Goal: Task Accomplishment & Management: Manage account settings

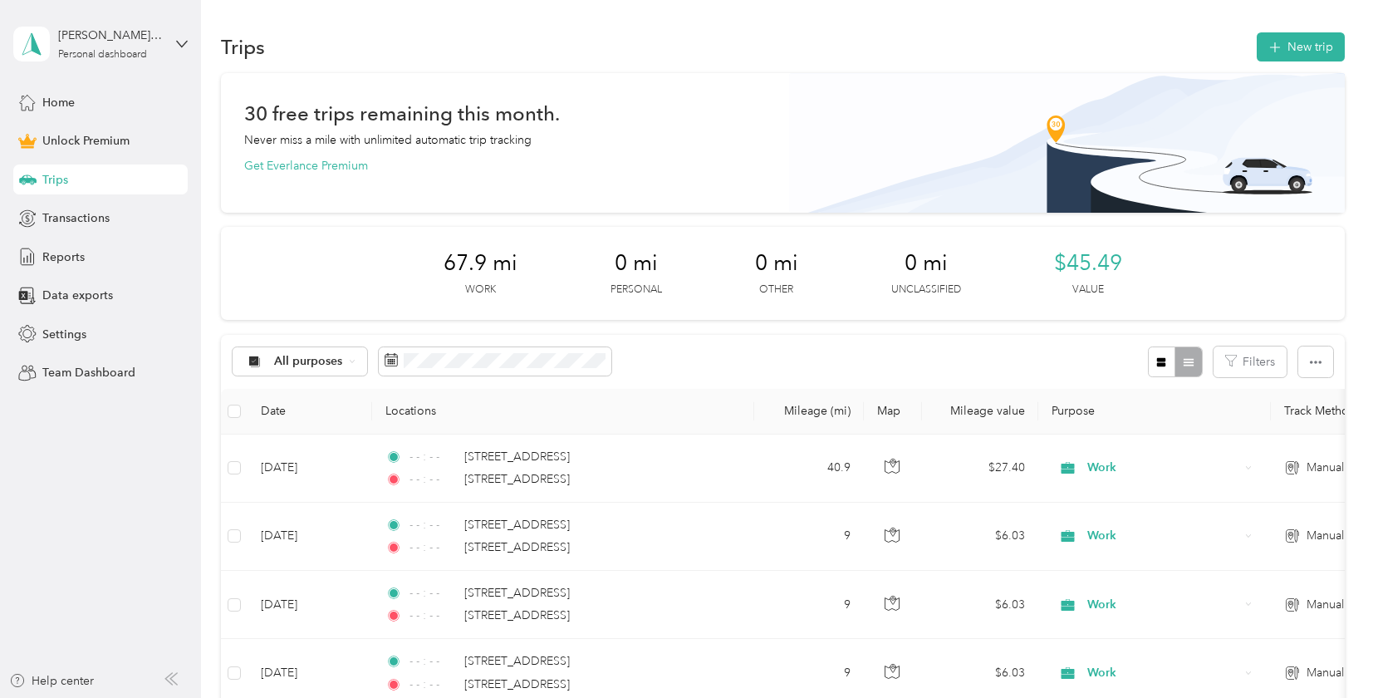
click at [57, 180] on span "Trips" at bounding box center [55, 179] width 26 height 17
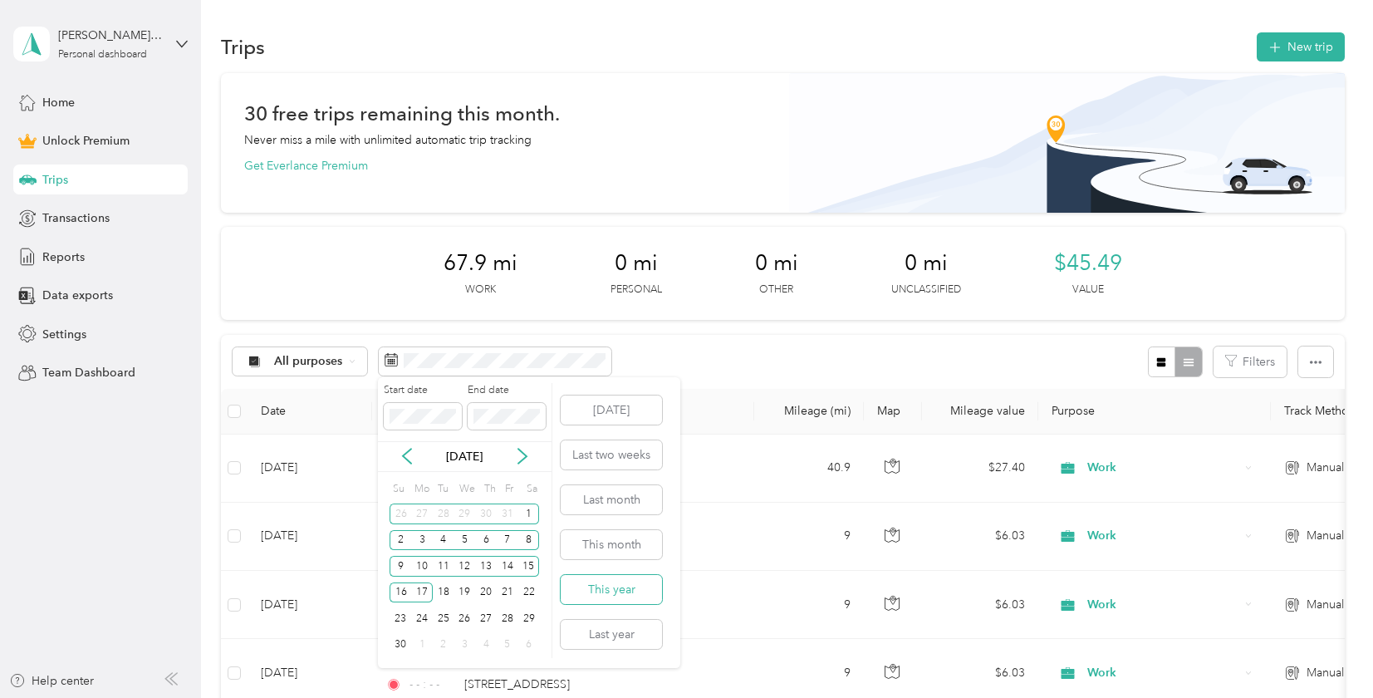
click at [610, 581] on button "This year" at bounding box center [611, 589] width 101 height 29
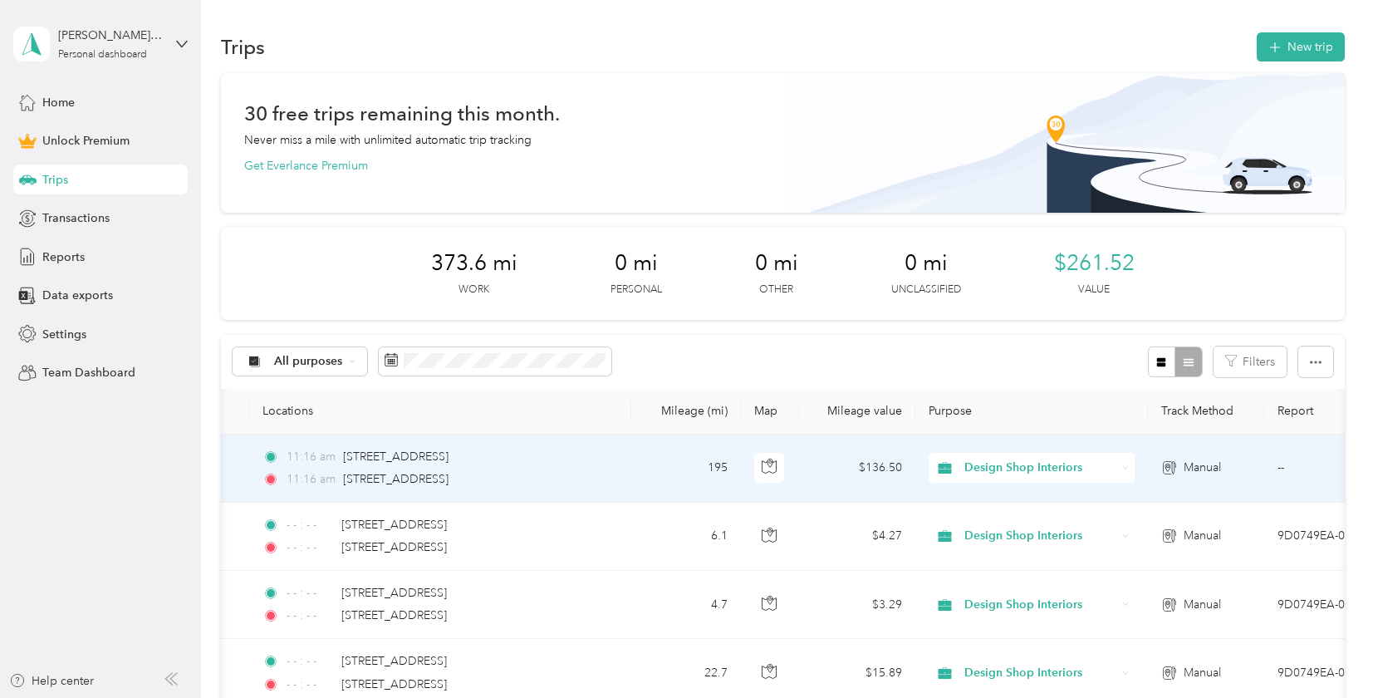
scroll to position [0, 244]
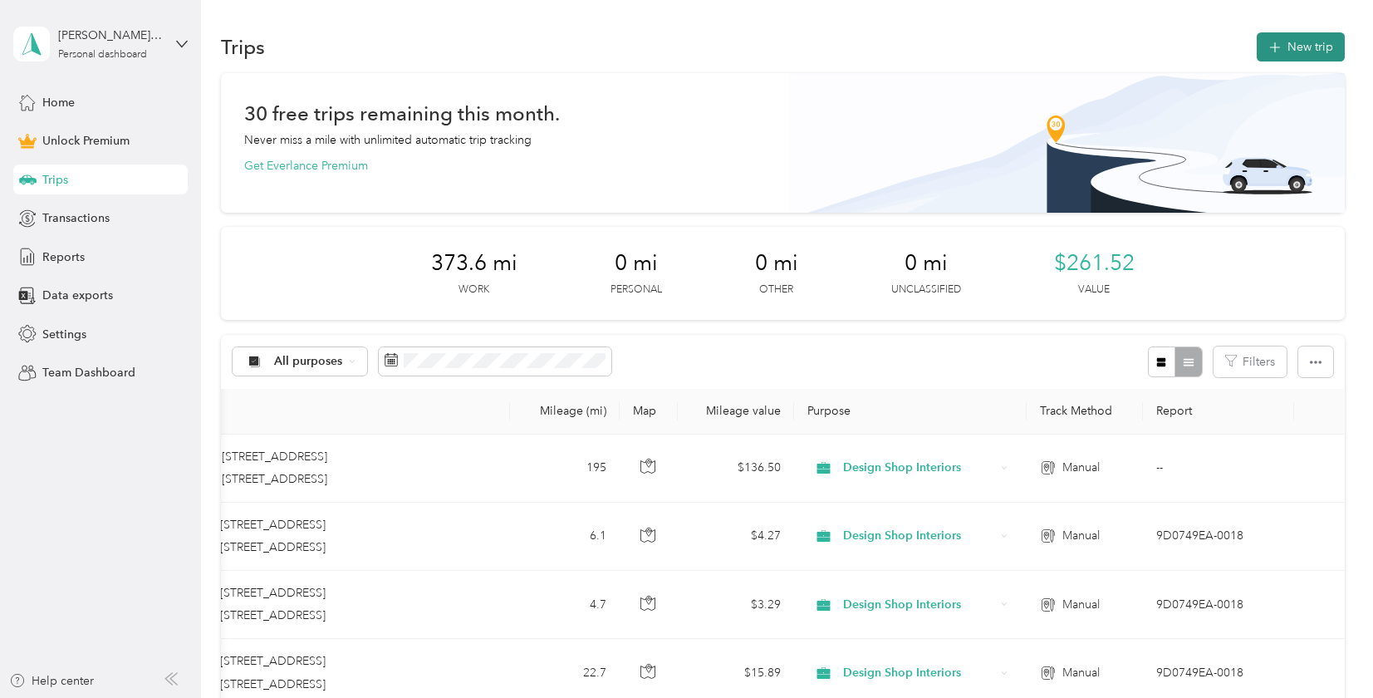
click at [1309, 50] on button "New trip" at bounding box center [1301, 46] width 88 height 29
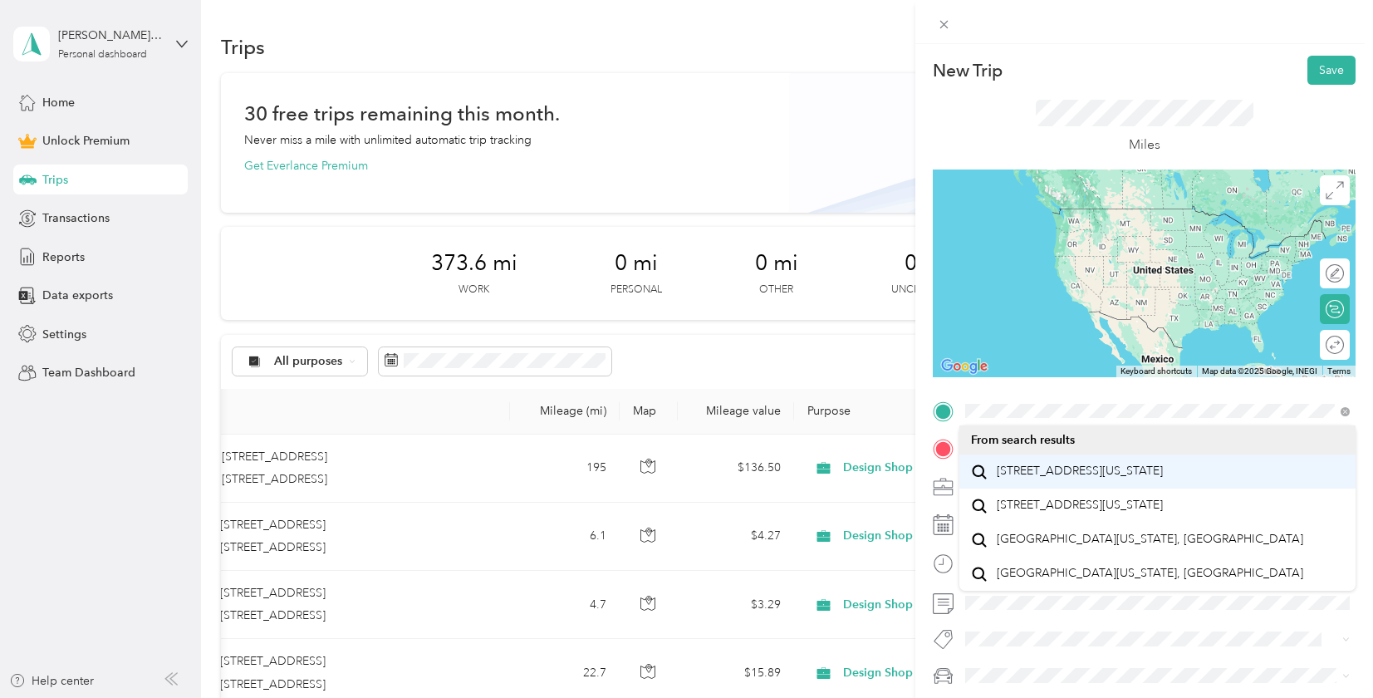
click at [1113, 464] on span "[STREET_ADDRESS][US_STATE]" at bounding box center [1080, 471] width 166 height 15
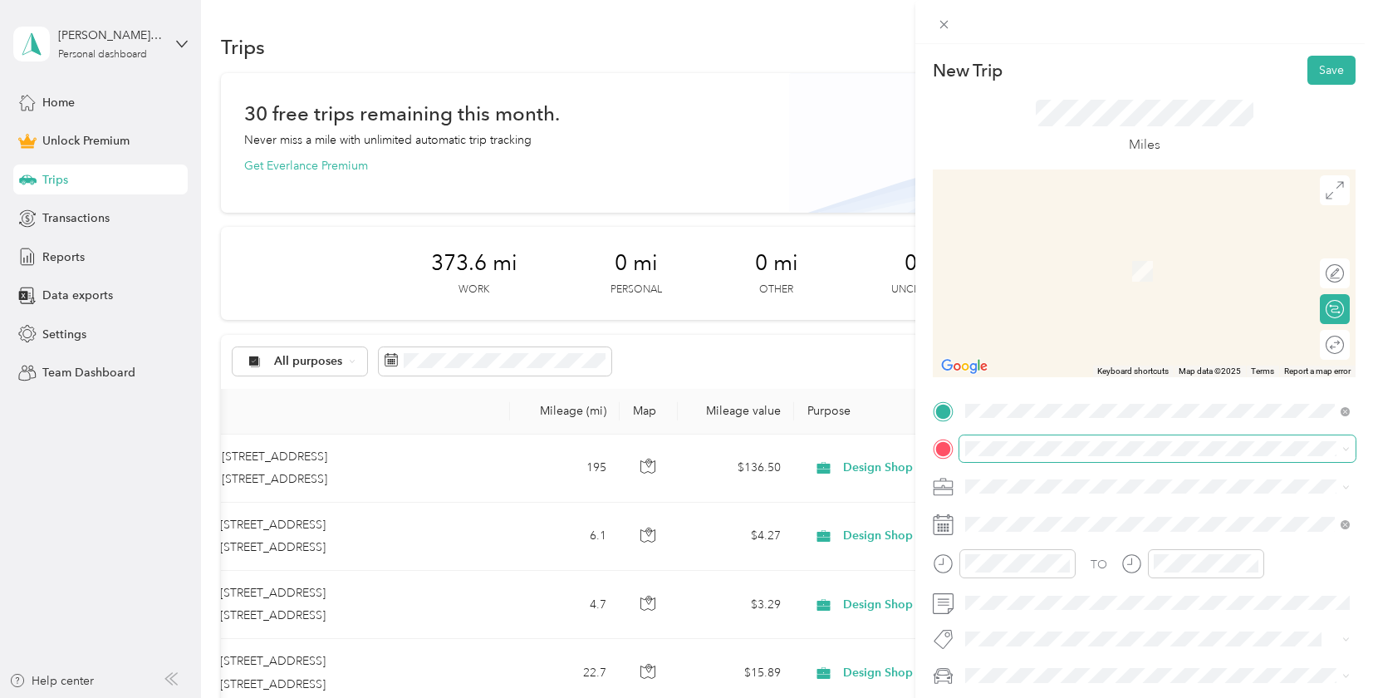
click at [1016, 456] on span at bounding box center [1158, 448] width 396 height 27
click at [1163, 514] on span "[STREET_ADDRESS][US_STATE]" at bounding box center [1080, 508] width 166 height 15
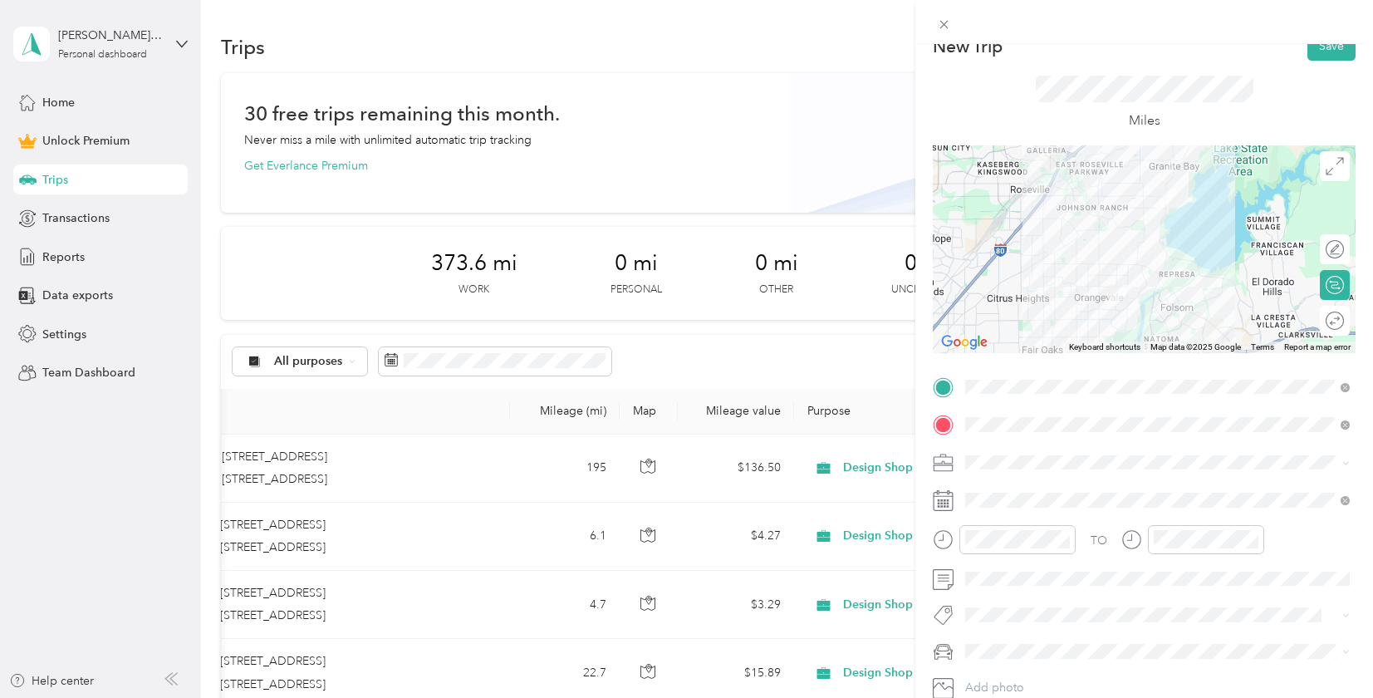
scroll to position [45, 0]
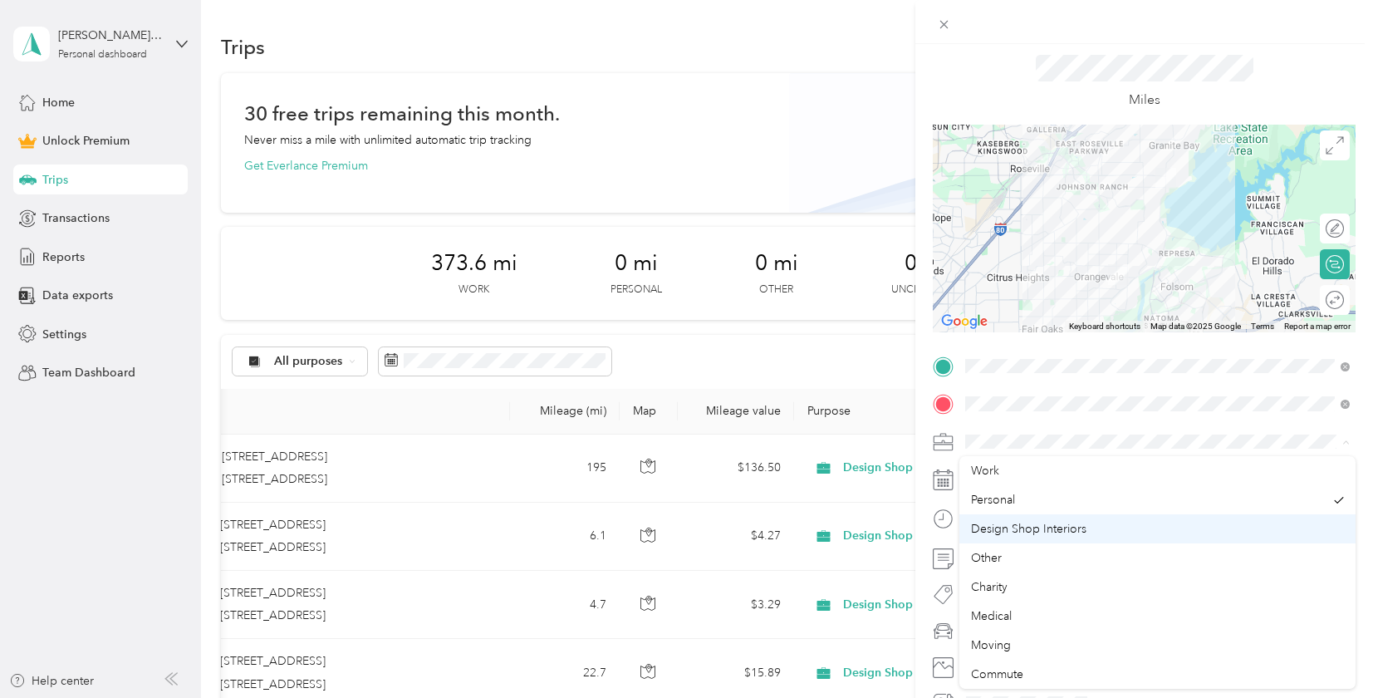
click at [1028, 529] on span "Design Shop Interiors" at bounding box center [1028, 529] width 115 height 14
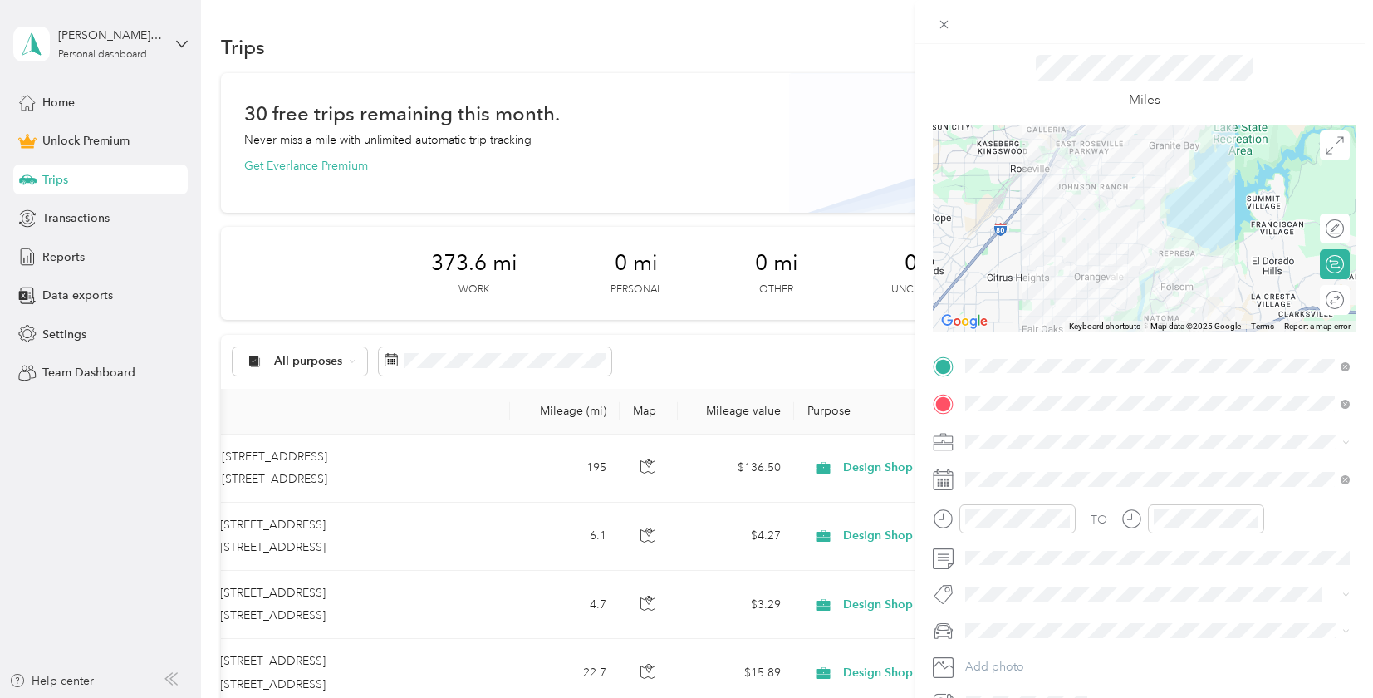
scroll to position [50, 0]
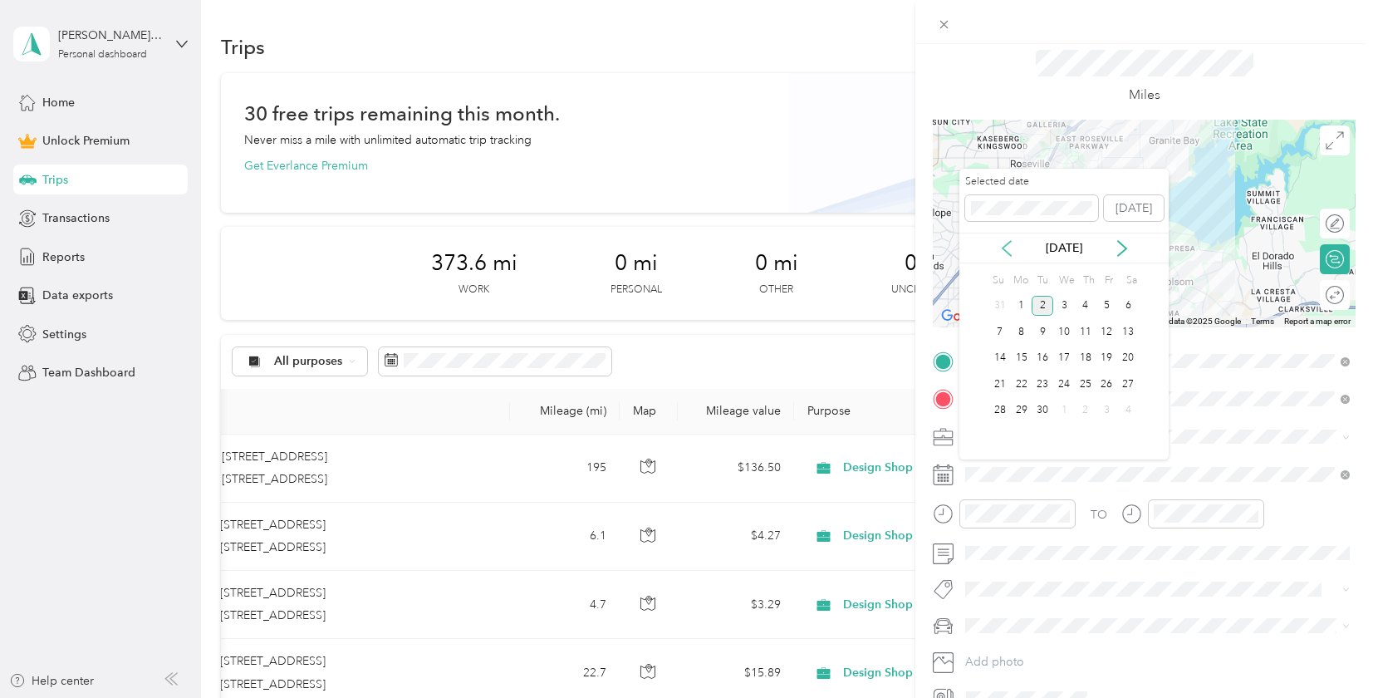
click at [1014, 251] on icon at bounding box center [1007, 248] width 17 height 17
click at [1086, 409] on div "28" at bounding box center [1086, 410] width 22 height 21
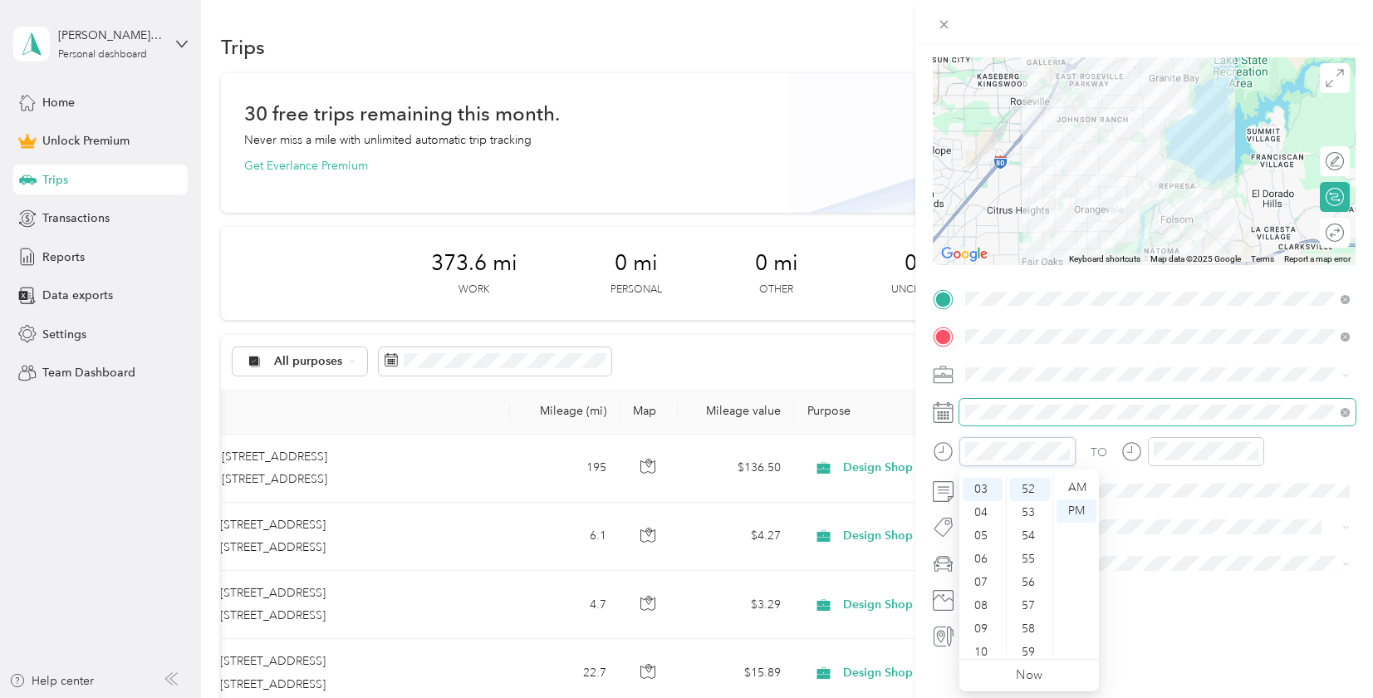
scroll to position [1208, 0]
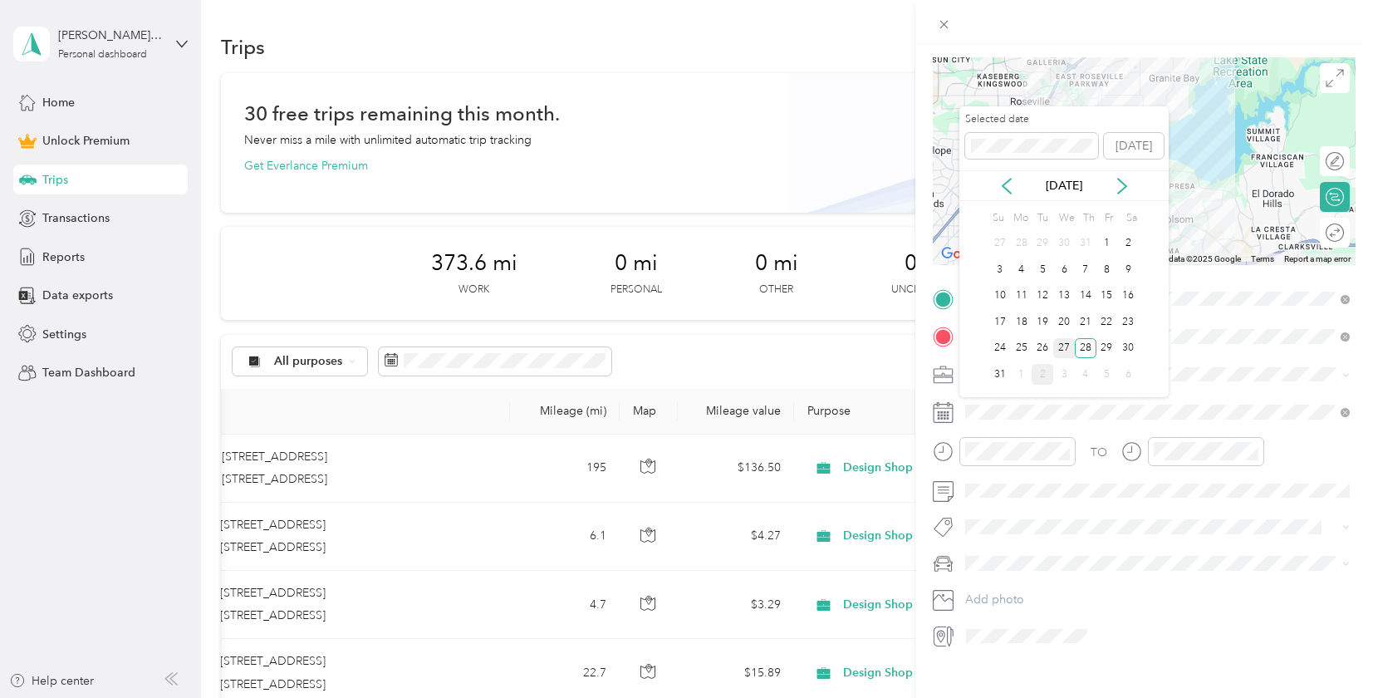
click at [1064, 350] on div "27" at bounding box center [1065, 348] width 22 height 21
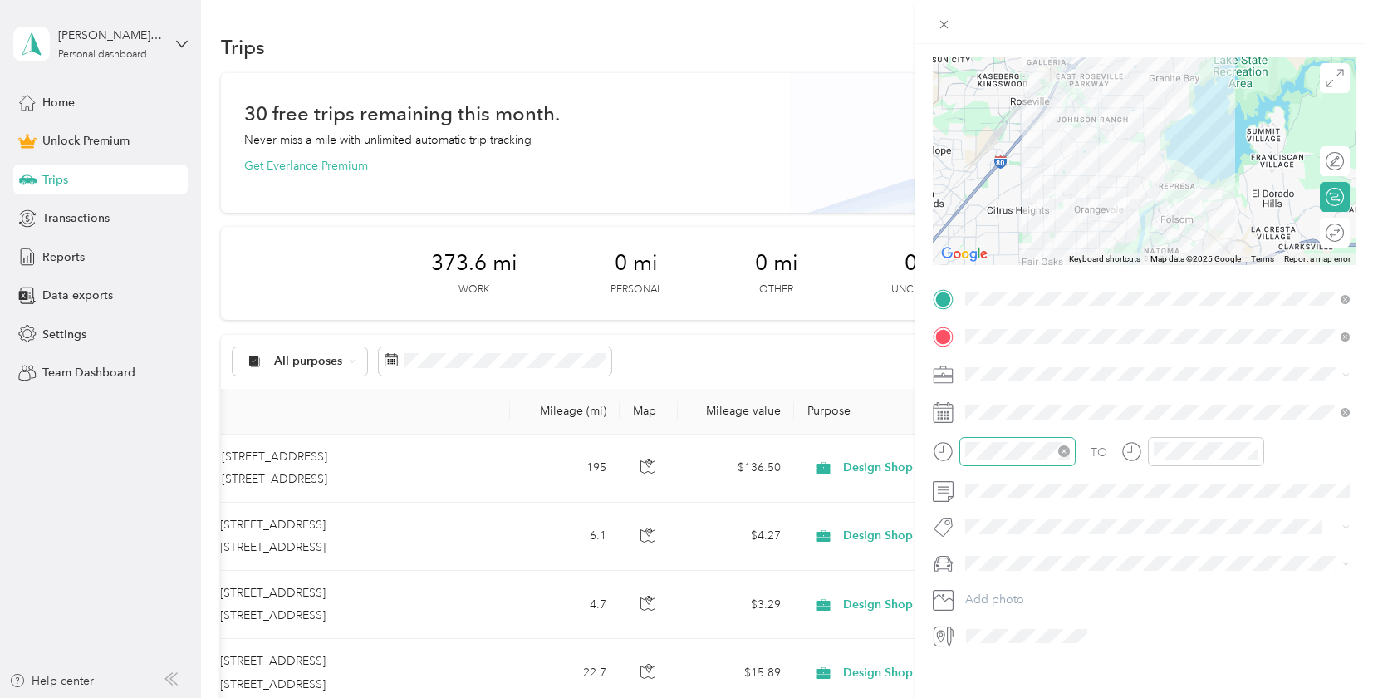
click at [1061, 451] on icon "close-circle" at bounding box center [1065, 451] width 12 height 12
click at [1251, 453] on icon "close-circle" at bounding box center [1253, 451] width 12 height 12
click at [1342, 232] on div at bounding box center [1326, 232] width 35 height 17
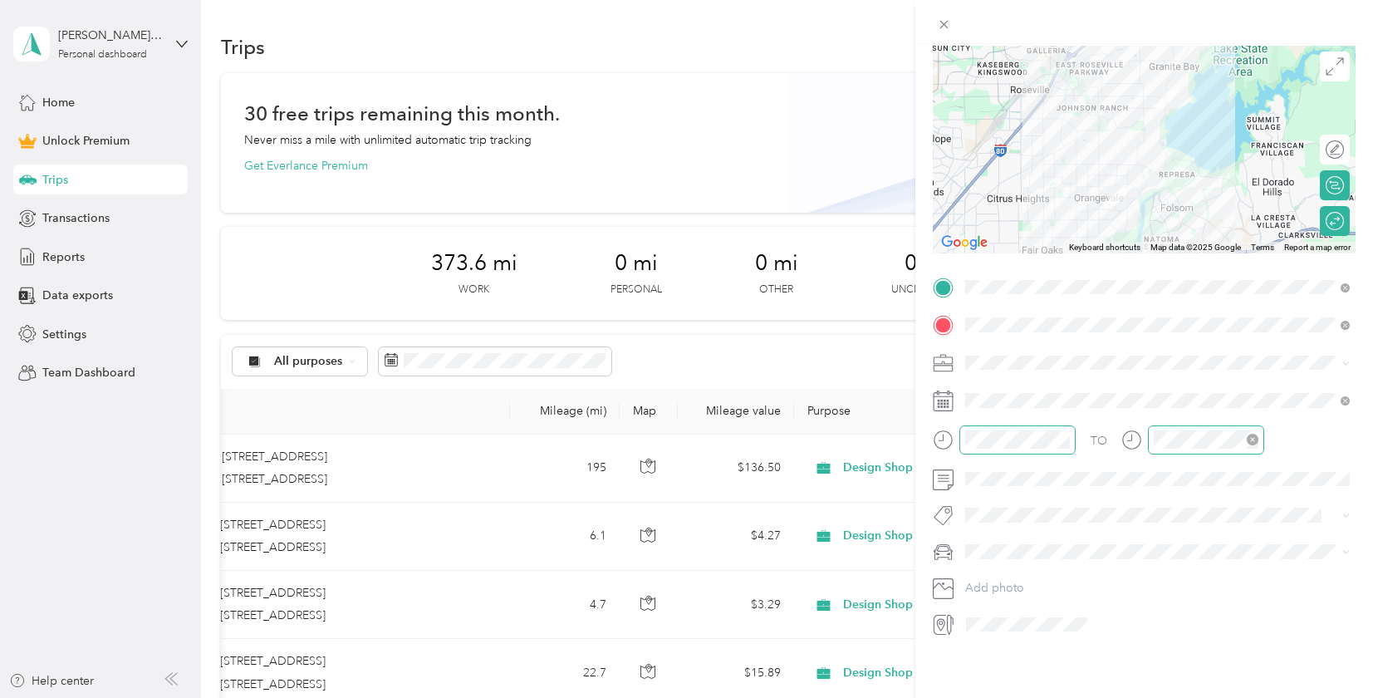
scroll to position [0, 0]
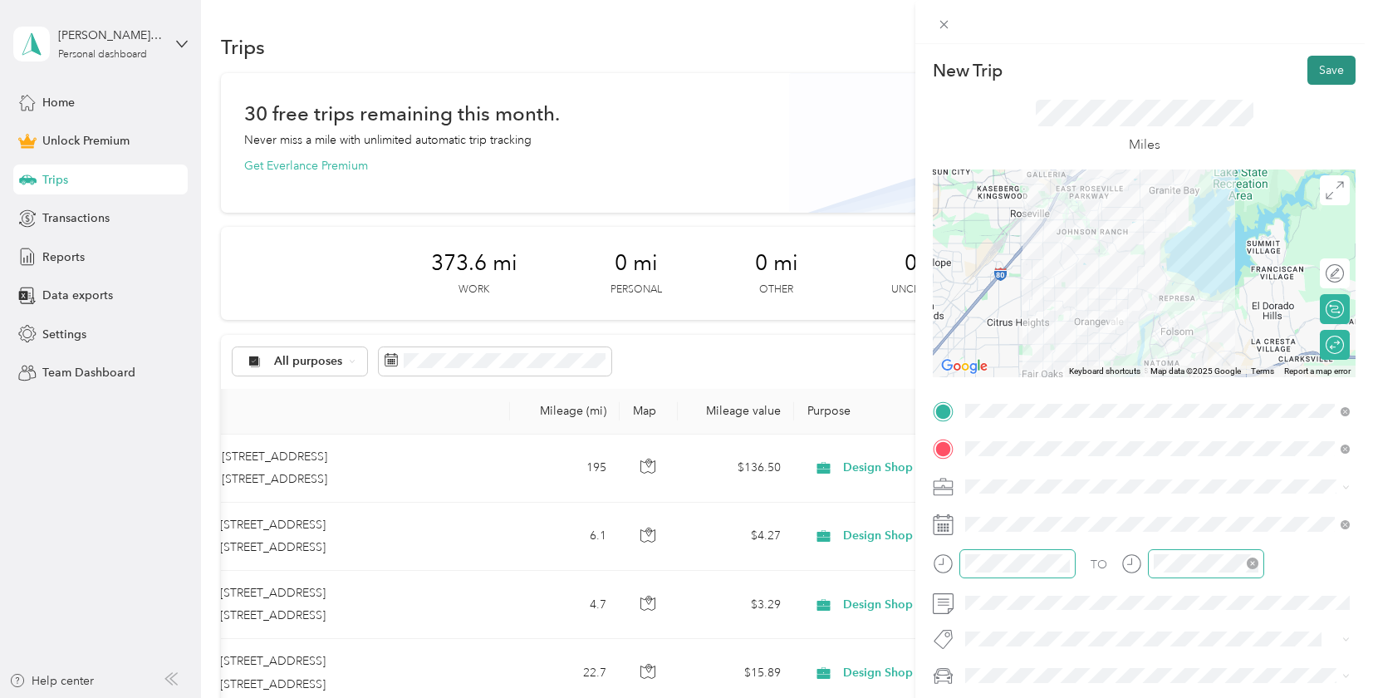
click at [1332, 60] on button "Save" at bounding box center [1332, 70] width 48 height 29
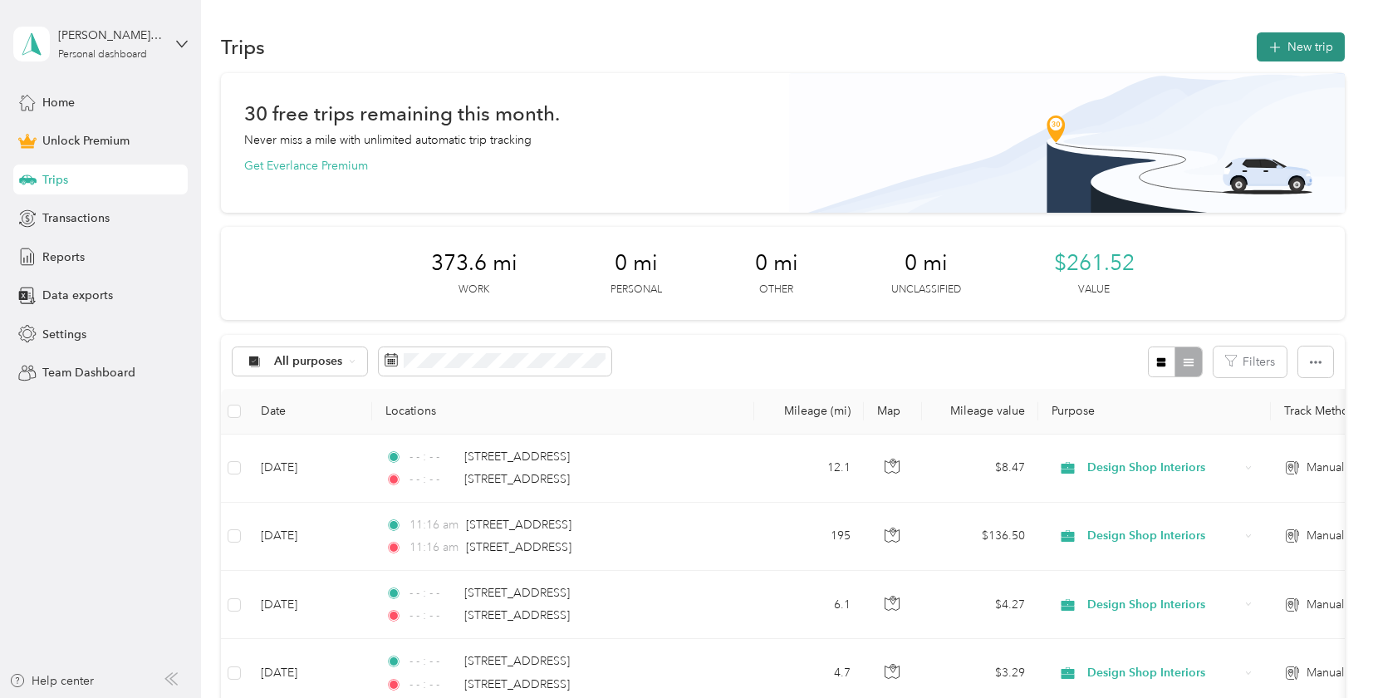
click at [1310, 52] on button "New trip" at bounding box center [1301, 46] width 88 height 29
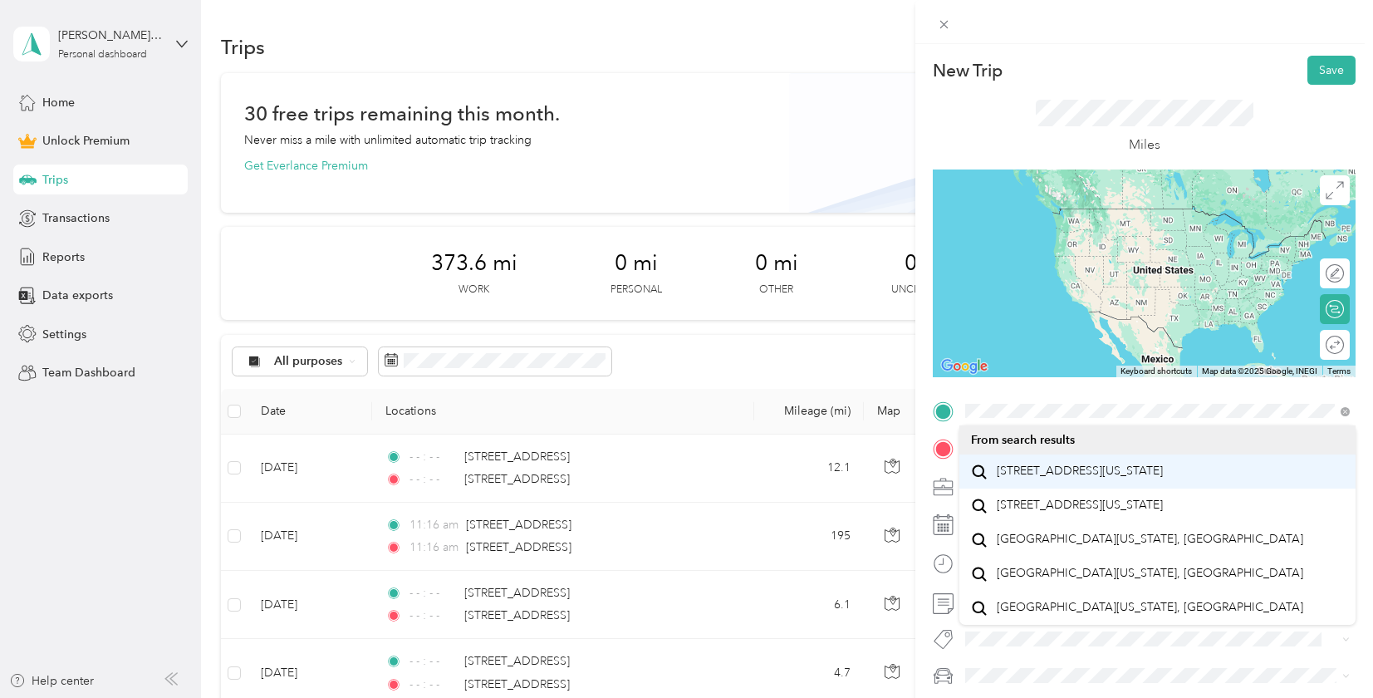
click at [1118, 479] on span "[STREET_ADDRESS][US_STATE]" at bounding box center [1080, 471] width 166 height 15
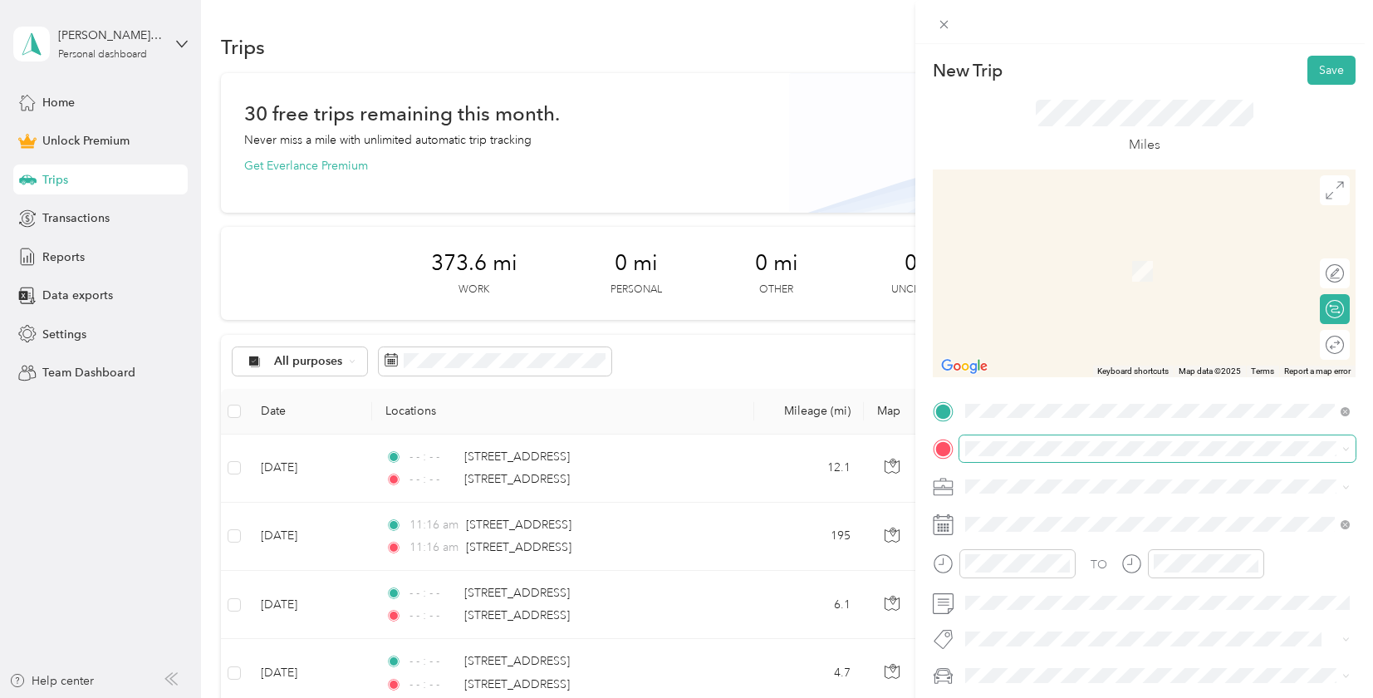
click at [1010, 459] on span at bounding box center [1158, 448] width 396 height 27
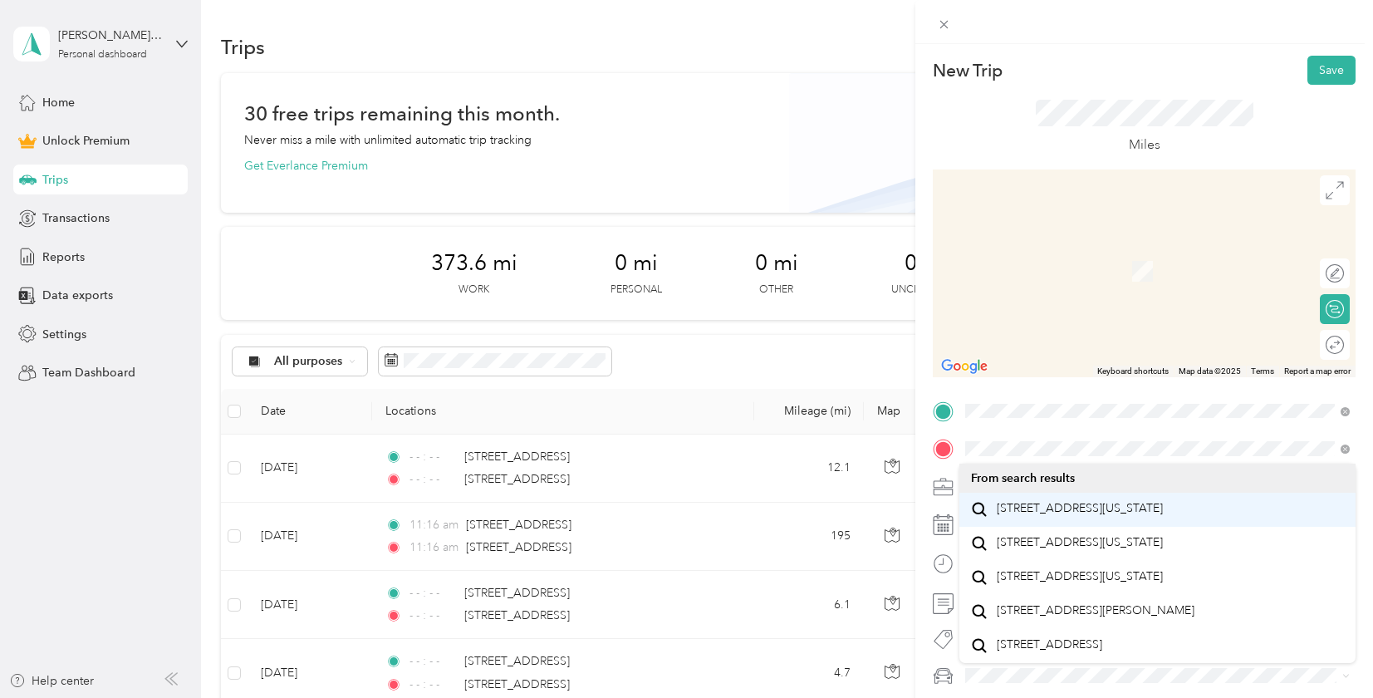
click at [1083, 516] on span "[STREET_ADDRESS][US_STATE]" at bounding box center [1080, 508] width 166 height 15
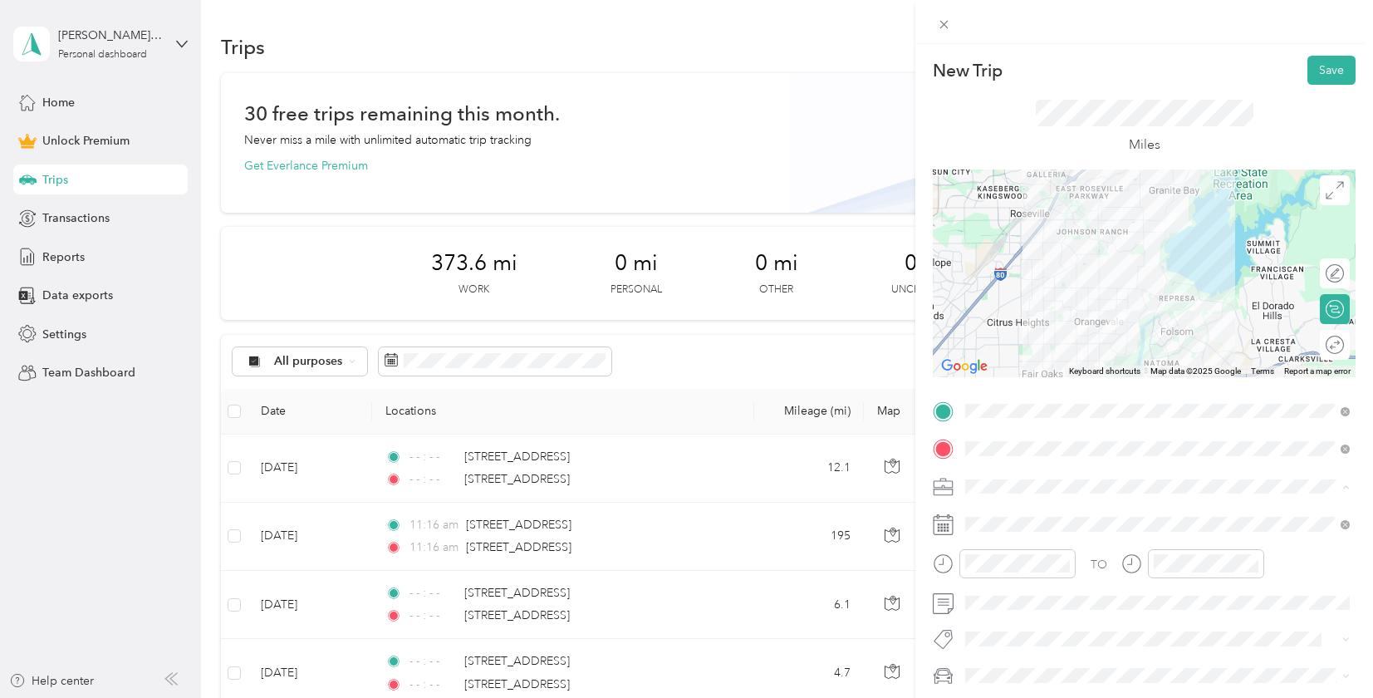
click at [1020, 302] on li "Design Shop Interiors" at bounding box center [1158, 311] width 396 height 29
click at [1339, 528] on span at bounding box center [1342, 524] width 15 height 12
click at [1067, 563] on icon "close-circle" at bounding box center [1065, 564] width 12 height 12
click at [1260, 568] on div at bounding box center [1206, 563] width 116 height 29
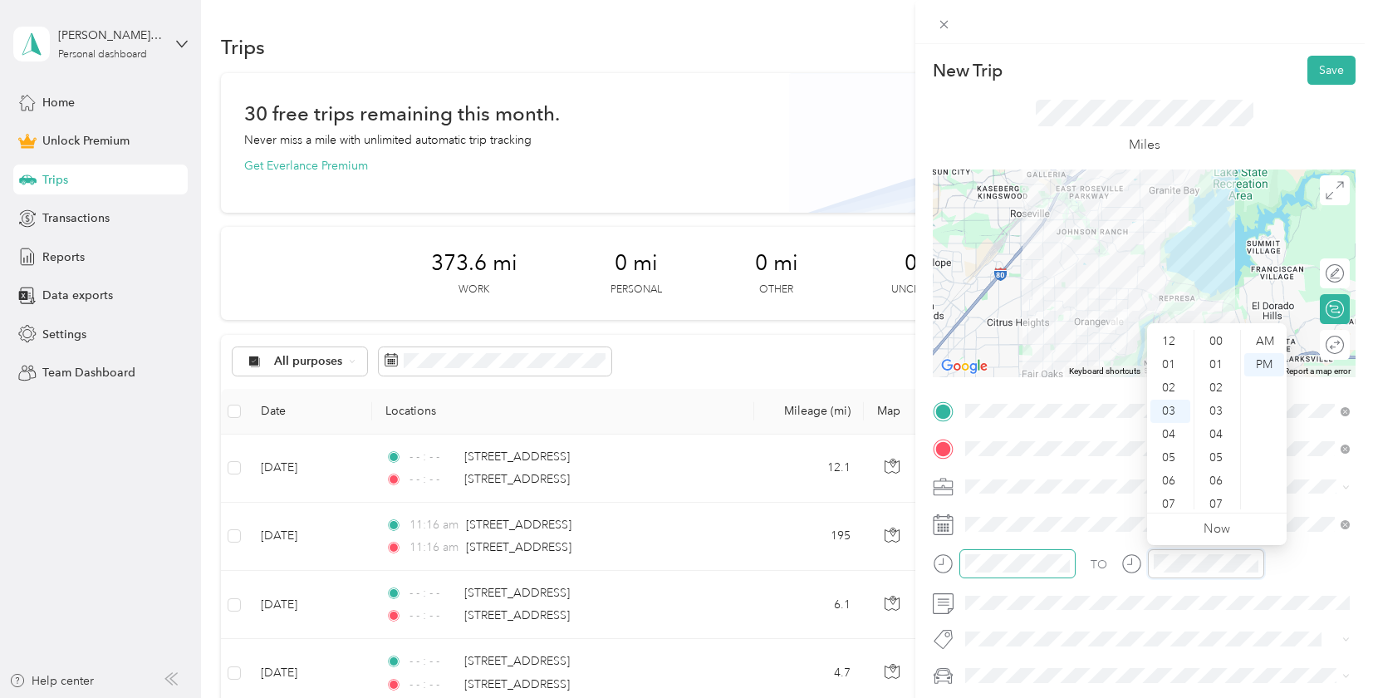
scroll to position [1216, 0]
click at [1250, 564] on icon "close-circle" at bounding box center [1253, 564] width 12 height 12
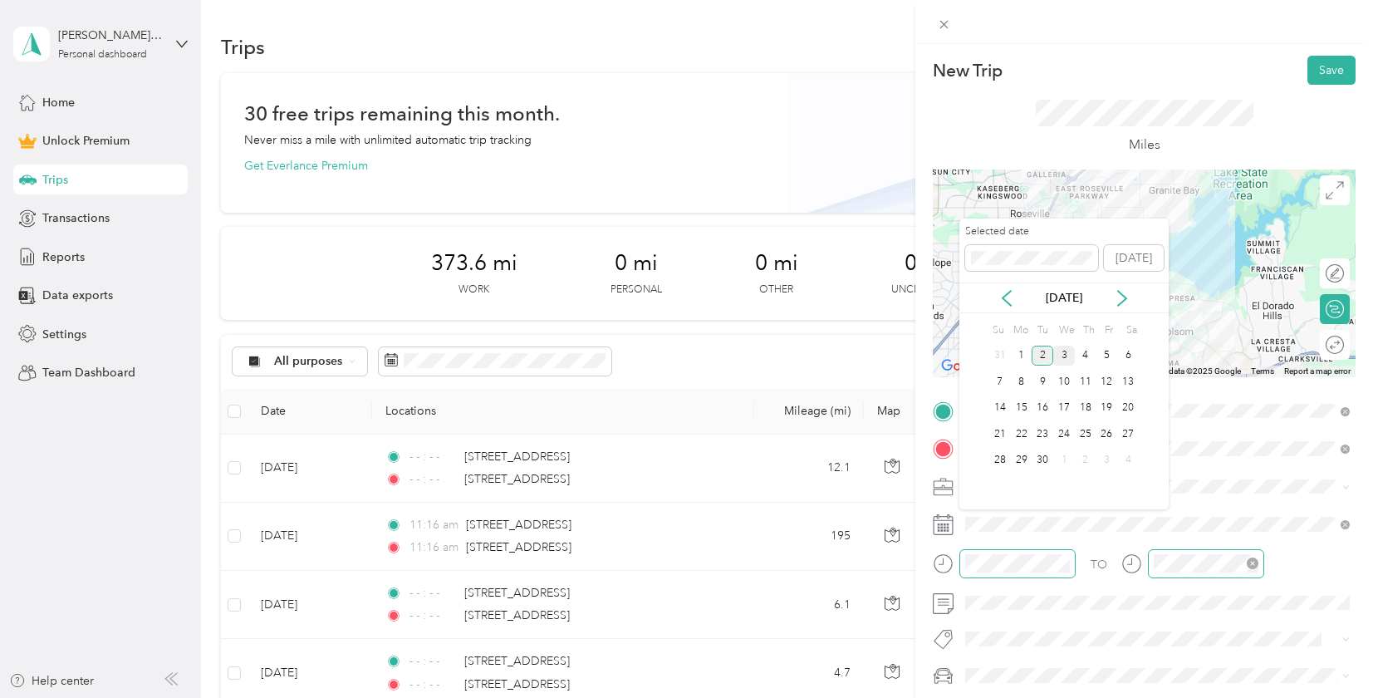
click at [1065, 352] on div "3" at bounding box center [1065, 356] width 22 height 21
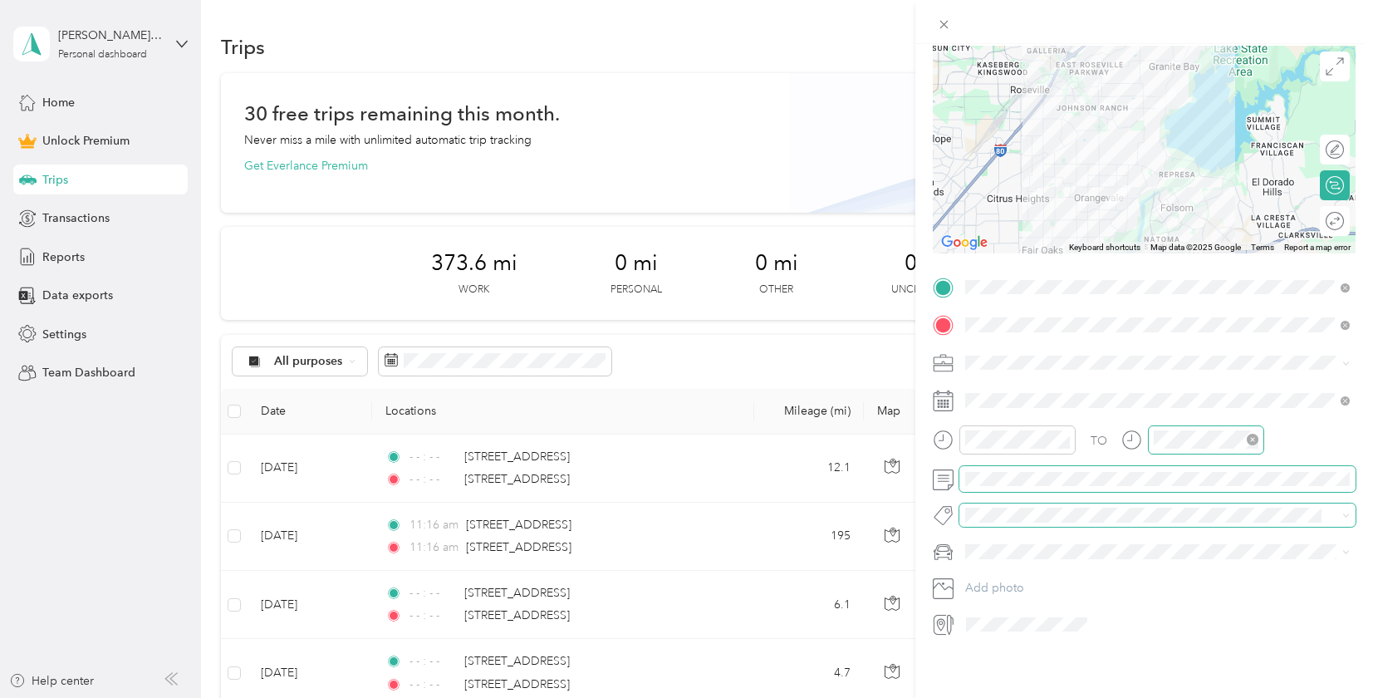
scroll to position [0, 0]
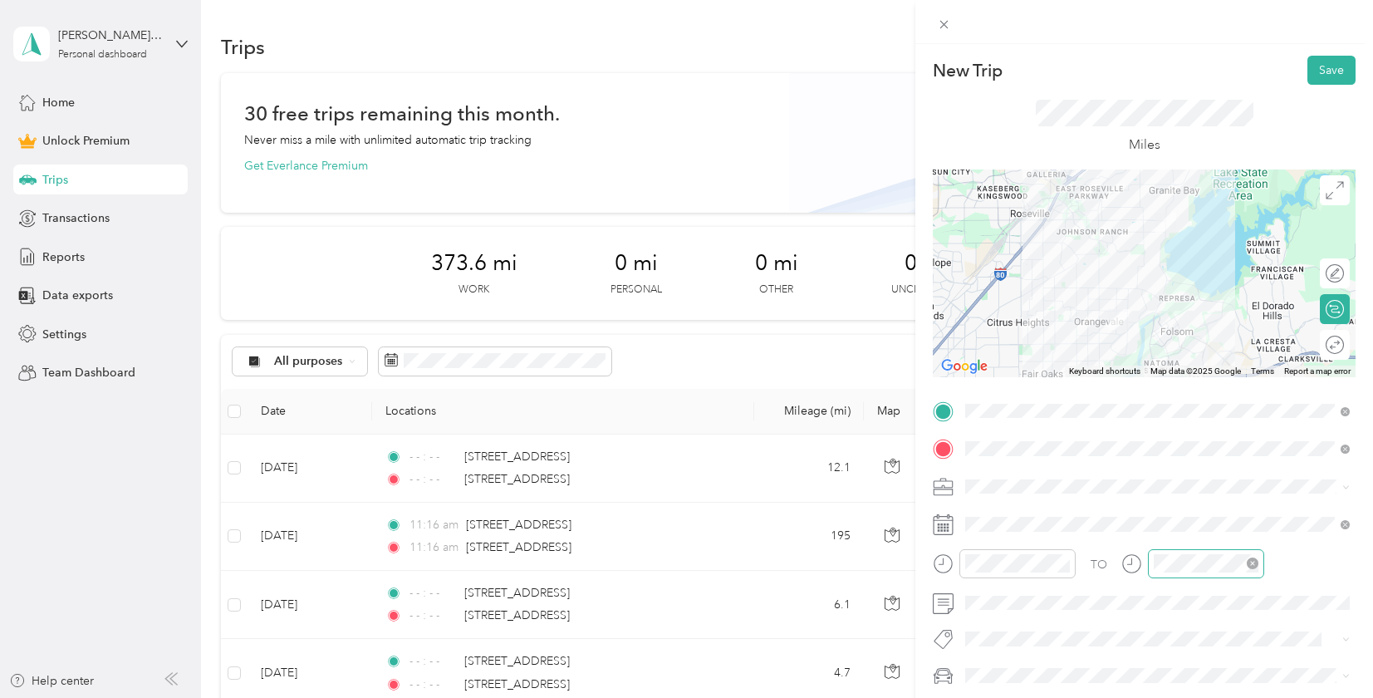
click at [1338, 349] on div "Round trip" at bounding box center [1314, 345] width 61 height 17
click at [1333, 346] on div at bounding box center [1326, 345] width 35 height 17
click at [1322, 79] on button "Save" at bounding box center [1332, 70] width 48 height 29
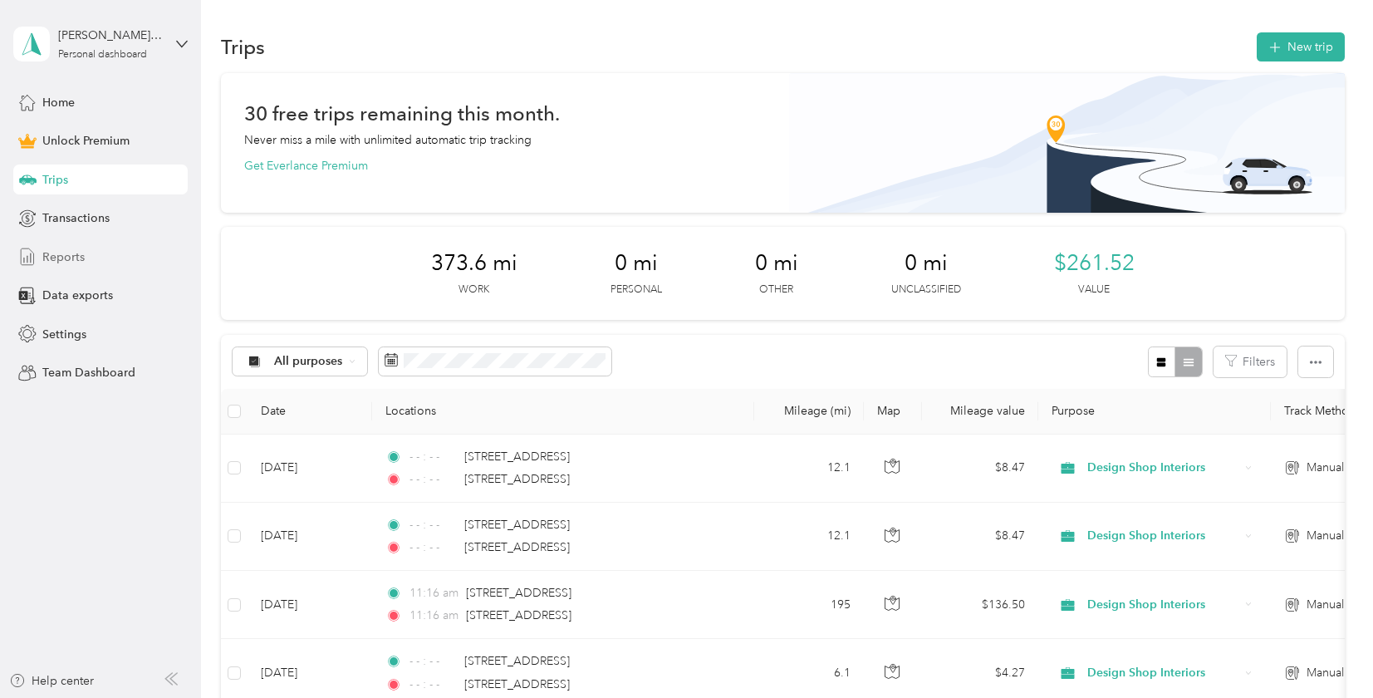
click at [58, 260] on span "Reports" at bounding box center [63, 256] width 42 height 17
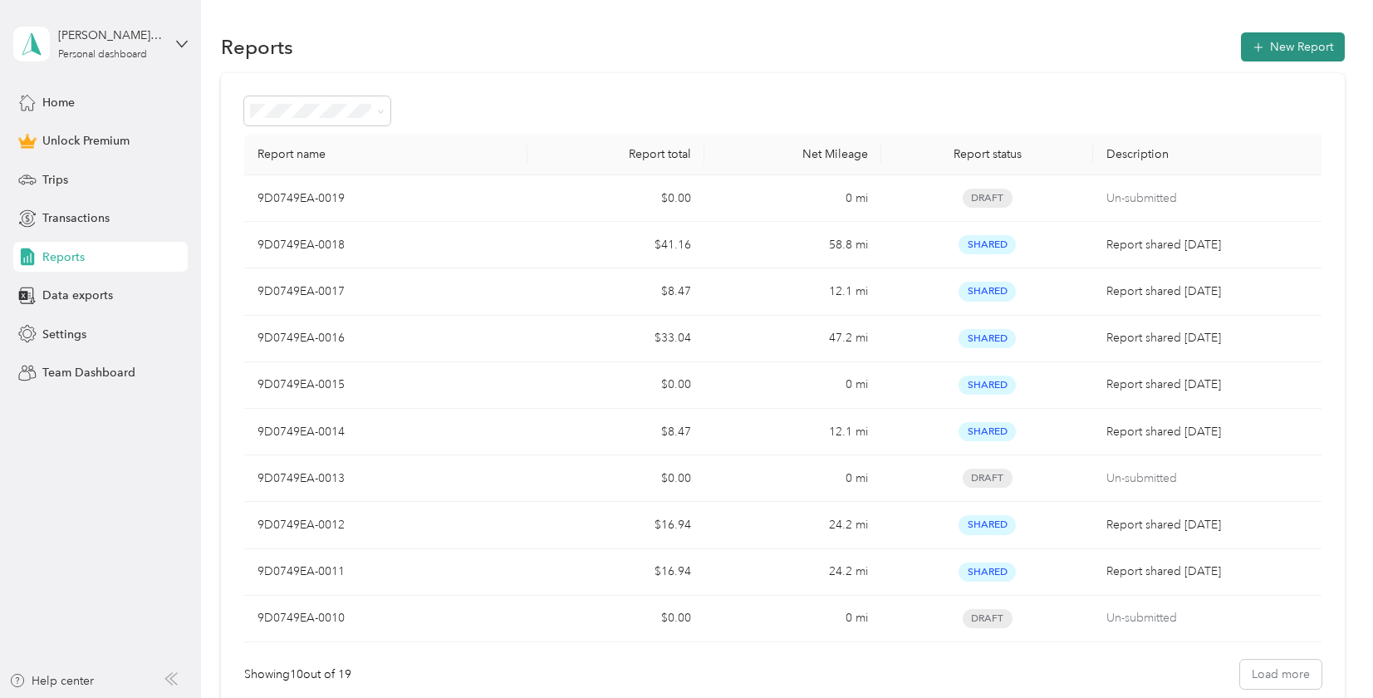
click at [1302, 50] on button "New Report" at bounding box center [1293, 46] width 104 height 29
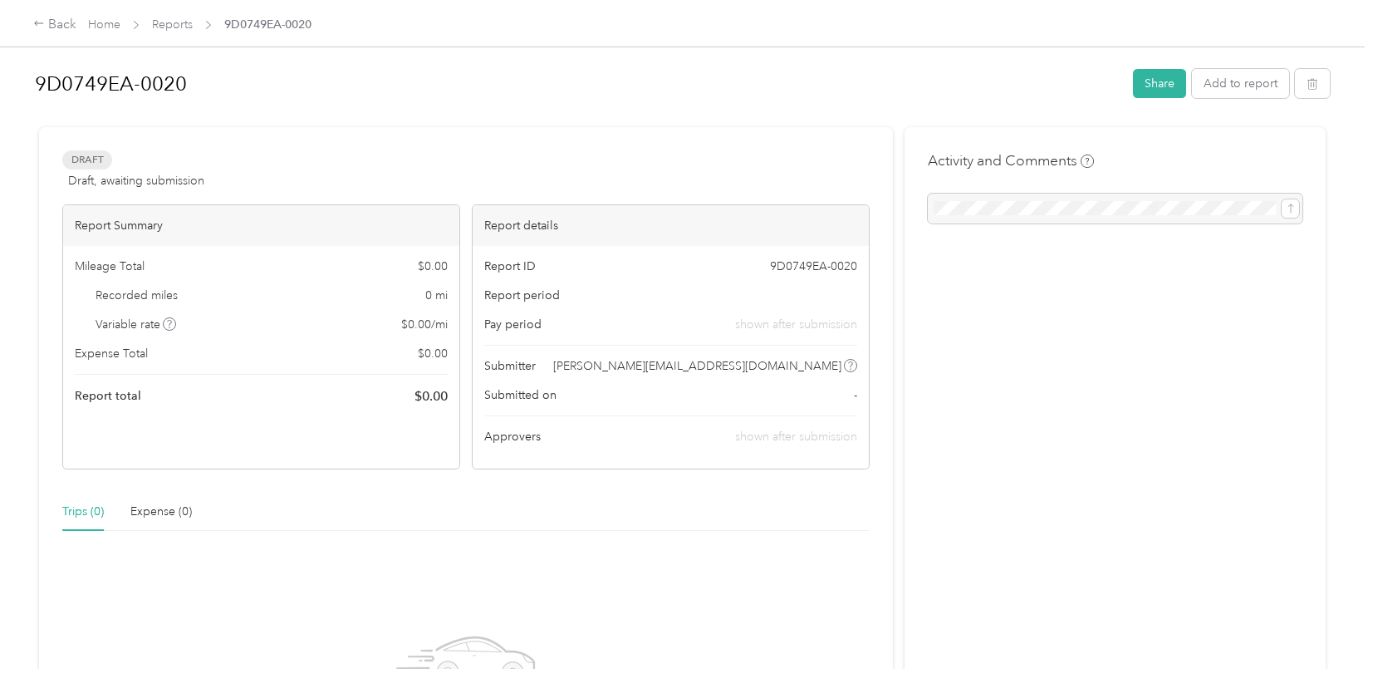
scroll to position [269, 0]
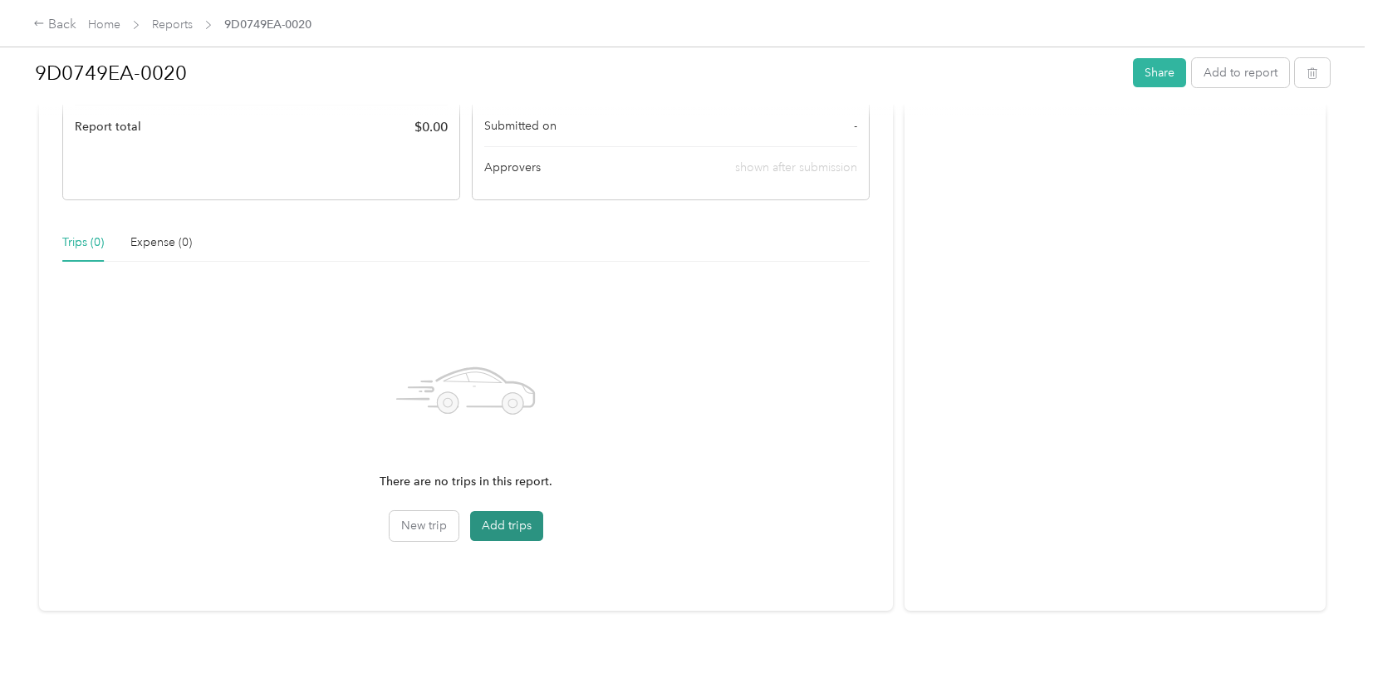
click at [522, 519] on button "Add trips" at bounding box center [506, 526] width 73 height 30
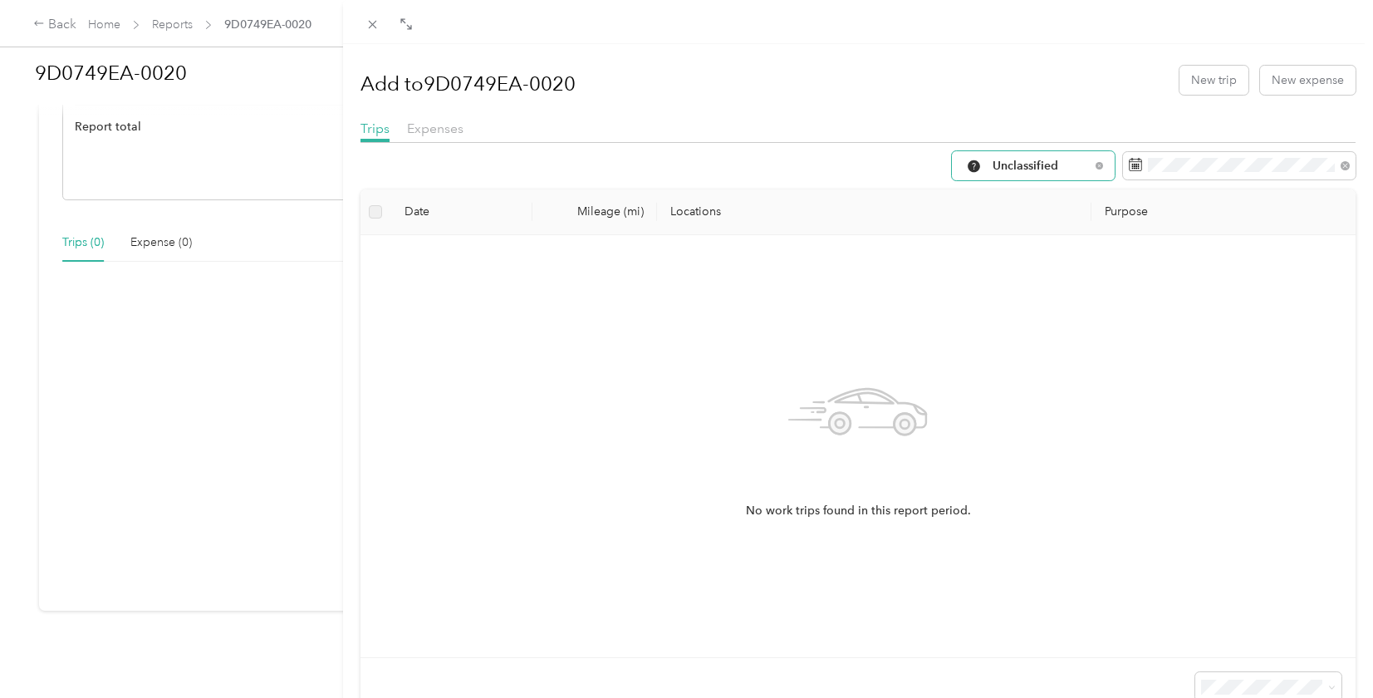
click at [1059, 160] on span "Unclassified" at bounding box center [1041, 166] width 97 height 12
click at [1032, 311] on span "Design Shop Interiors" at bounding box center [1052, 312] width 118 height 17
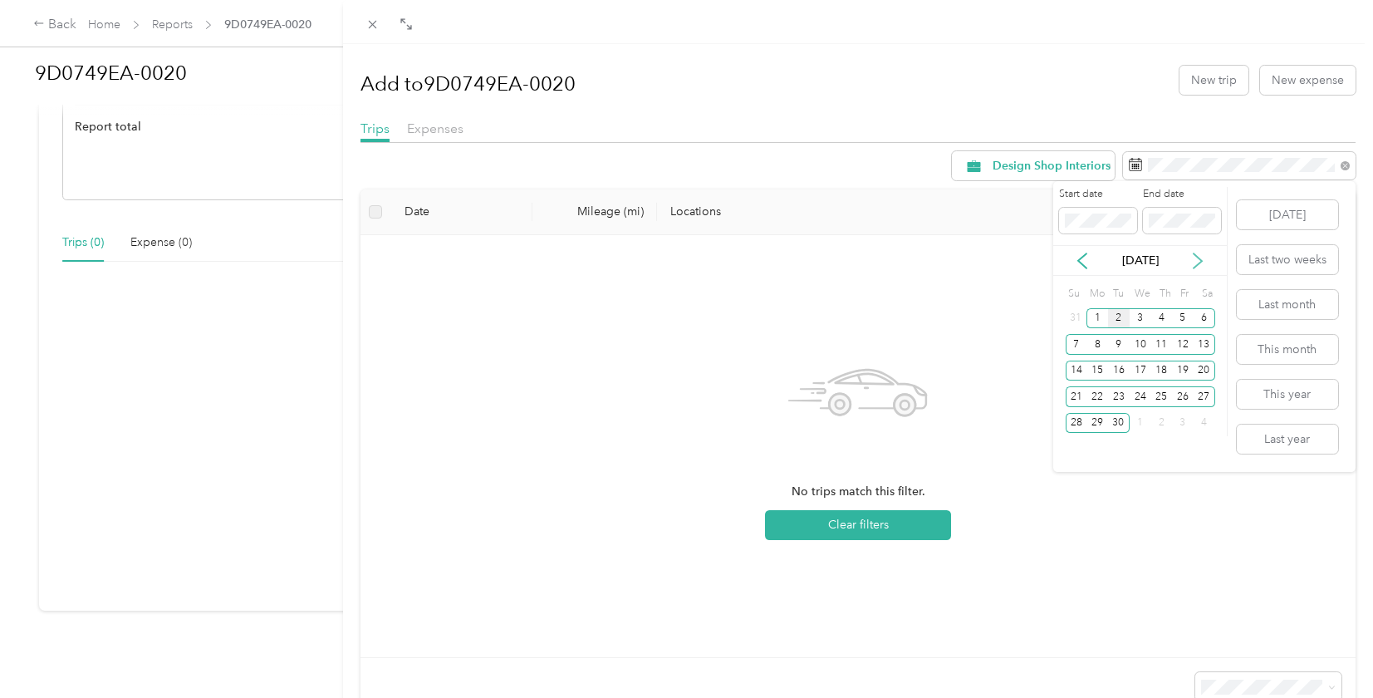
click at [1201, 262] on icon at bounding box center [1198, 260] width 8 height 15
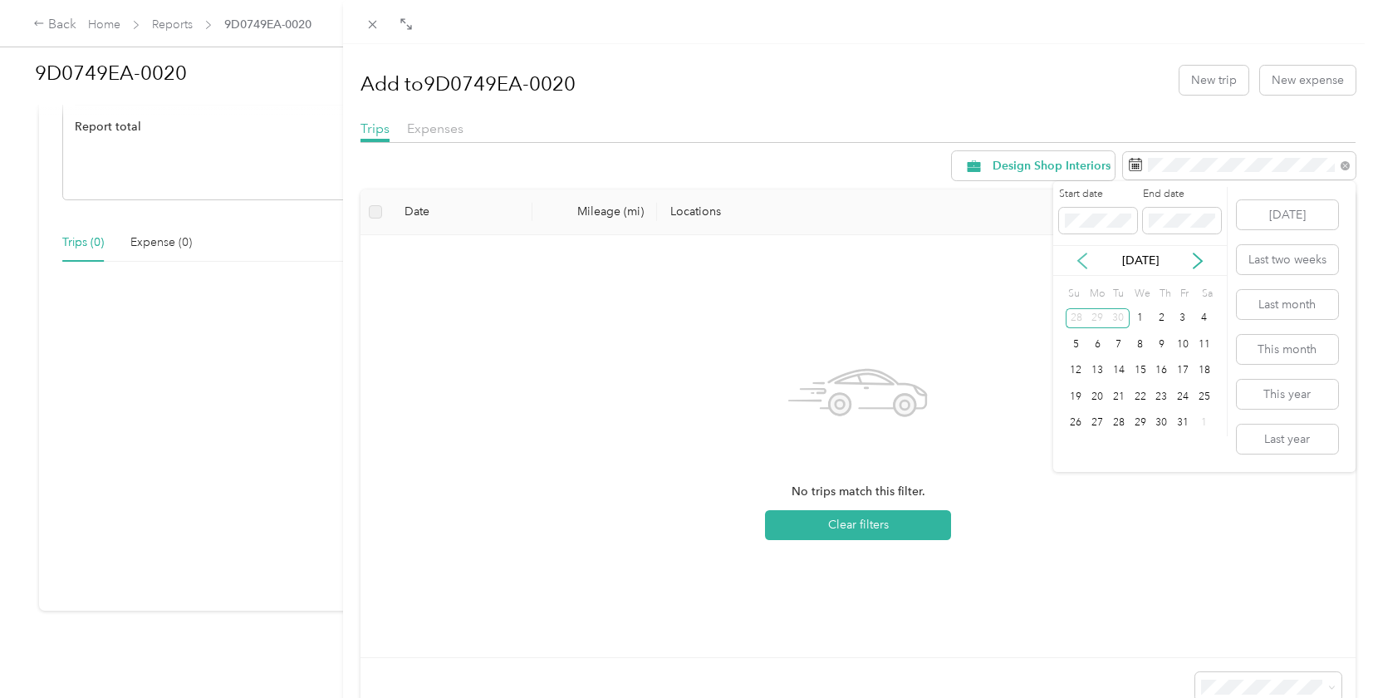
click at [1084, 259] on icon at bounding box center [1082, 261] width 17 height 17
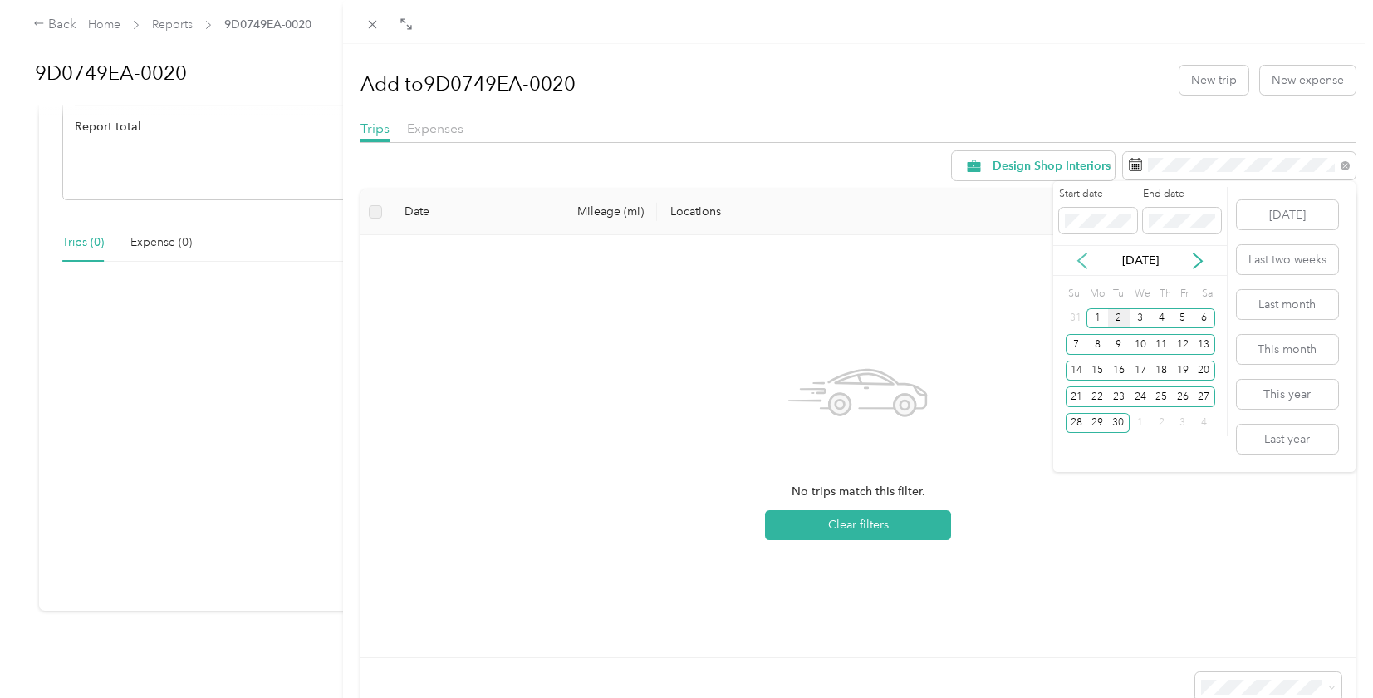
click at [1084, 259] on icon at bounding box center [1082, 261] width 17 height 17
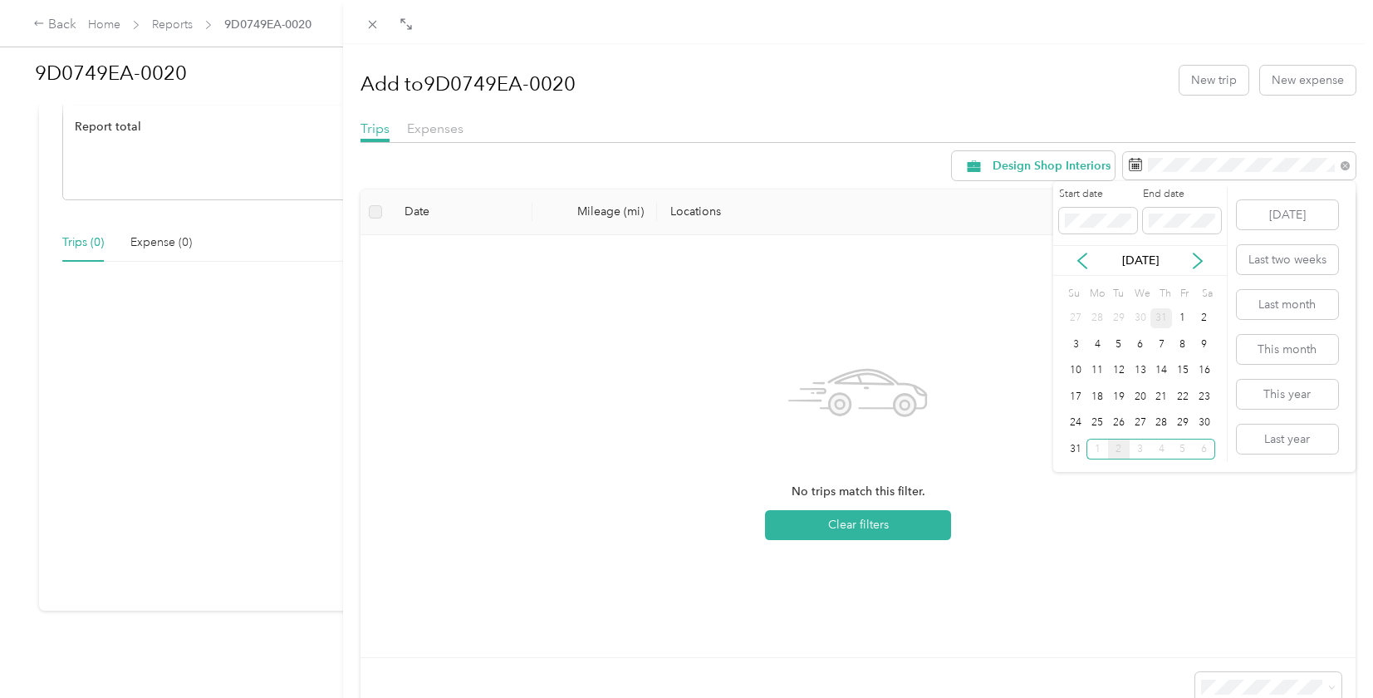
click at [1168, 317] on div "31" at bounding box center [1162, 318] width 22 height 21
click at [1177, 317] on div "4" at bounding box center [1183, 318] width 22 height 21
click at [1205, 273] on div "[DATE]" at bounding box center [1141, 260] width 174 height 31
click at [1202, 264] on icon at bounding box center [1198, 261] width 17 height 17
click at [1073, 452] on div "31" at bounding box center [1077, 449] width 22 height 21
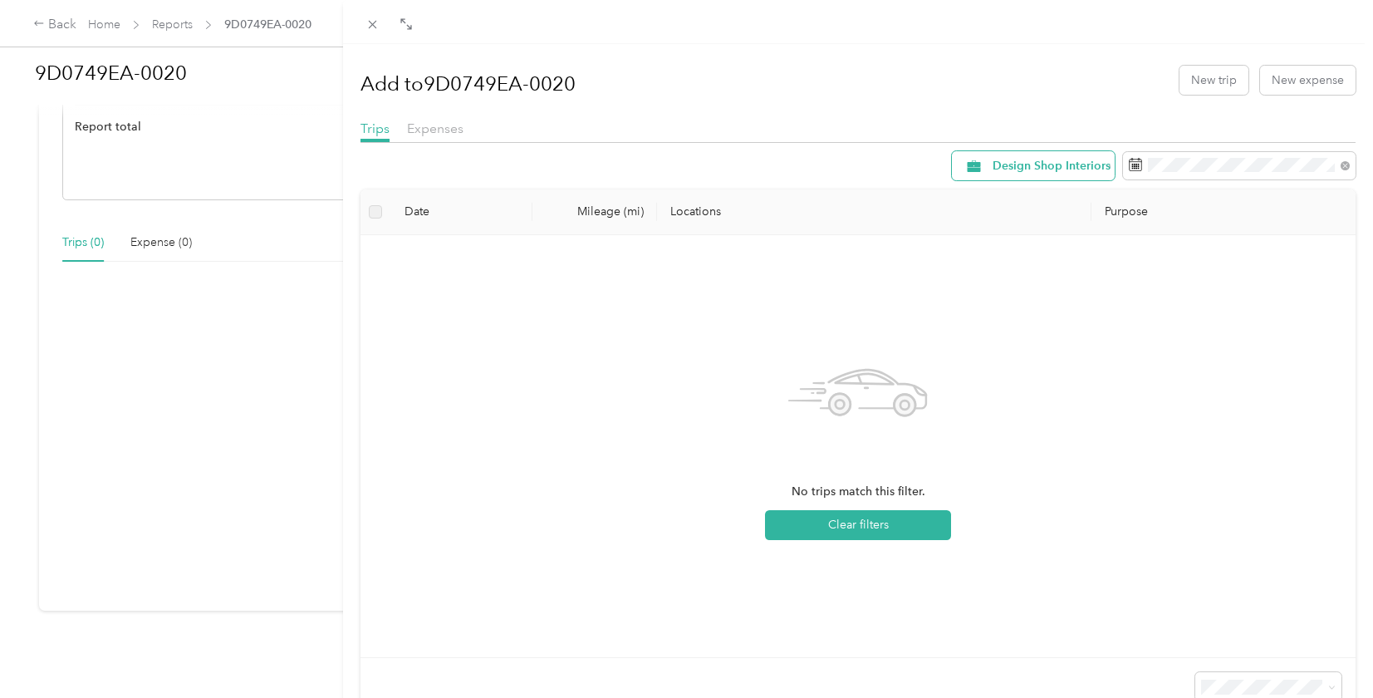
click at [1065, 154] on div "Design Shop Interiors" at bounding box center [1033, 165] width 163 height 29
click at [1042, 251] on span "Work" at bounding box center [1062, 254] width 139 height 17
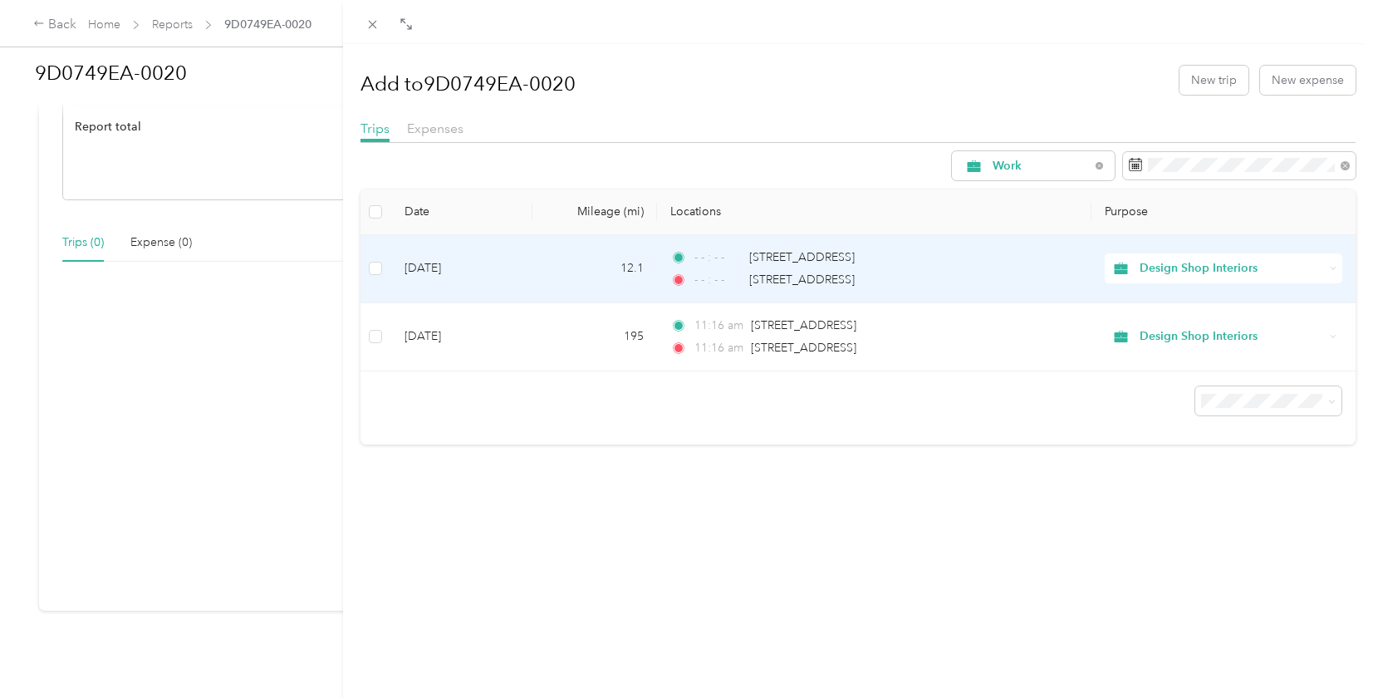
click at [396, 267] on td "[DATE]" at bounding box center [461, 269] width 141 height 68
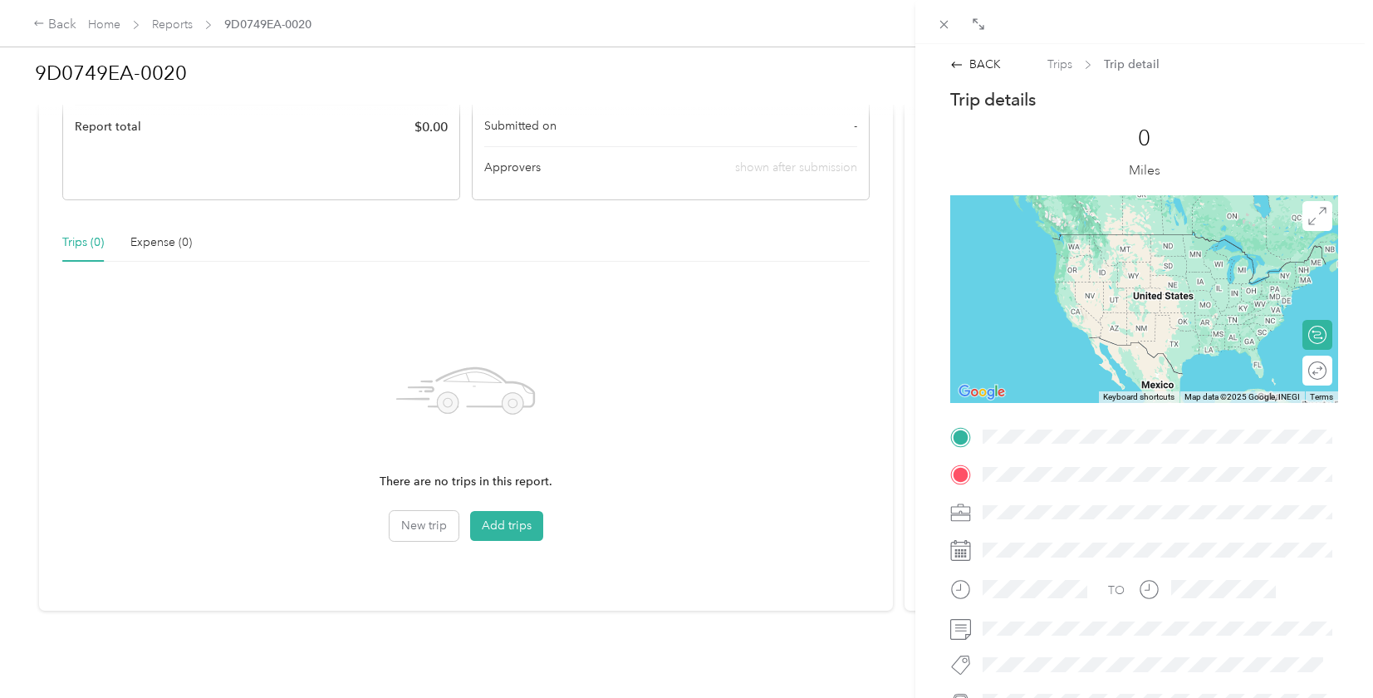
click at [508, 527] on div "BACK Trips Trip detail Trip details This trip cannot be edited because it is ei…" at bounding box center [686, 349] width 1373 height 698
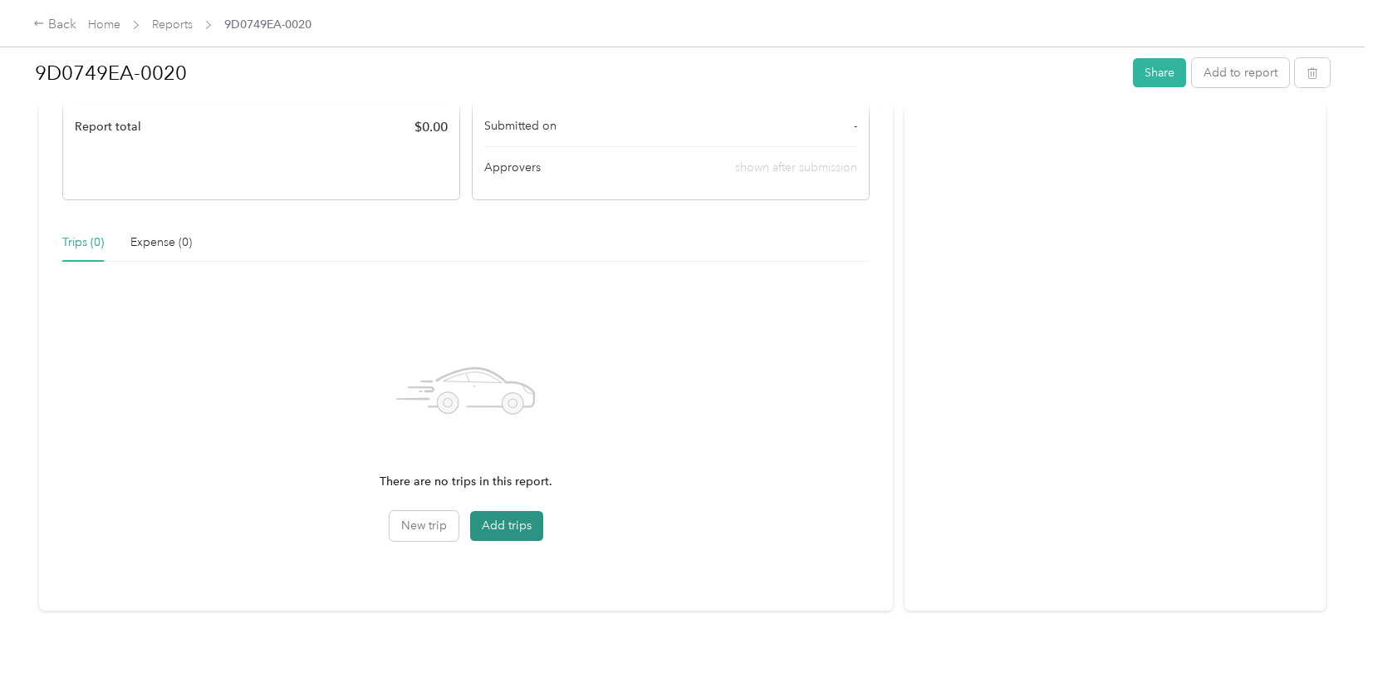
click at [502, 528] on button "Add trips" at bounding box center [506, 526] width 73 height 30
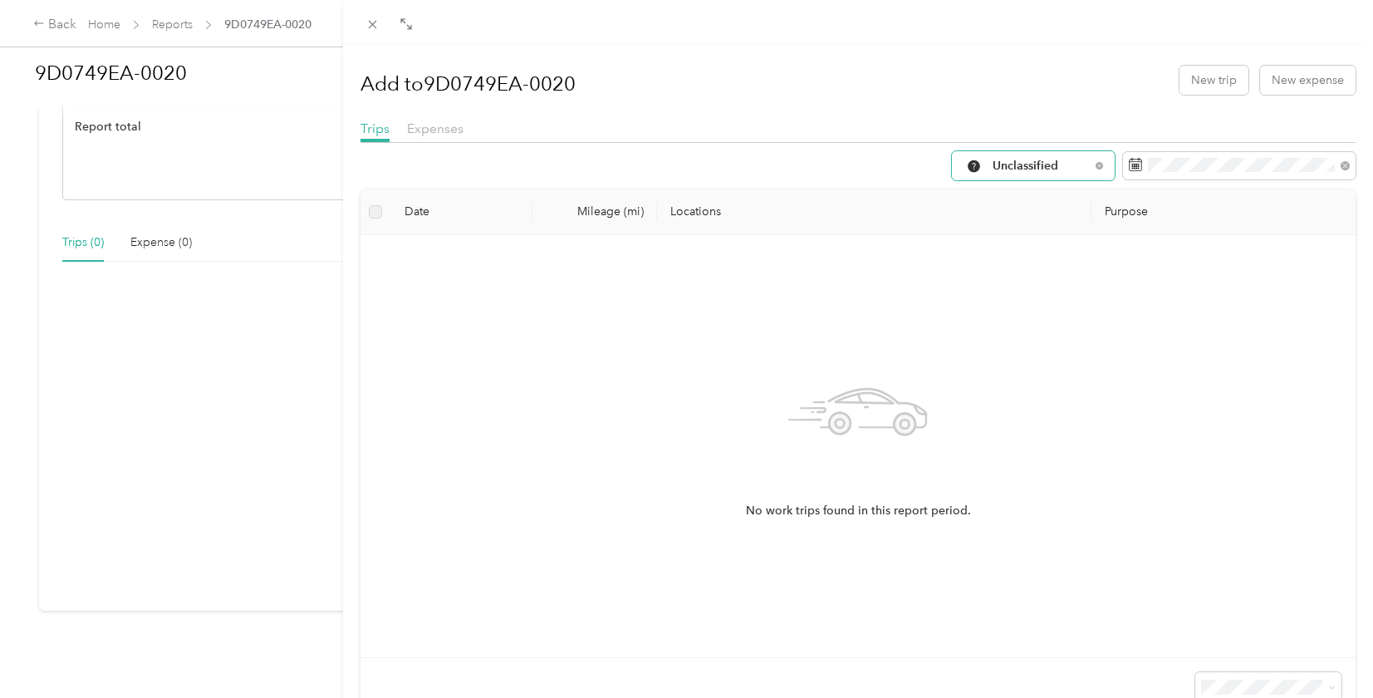
click at [1054, 154] on div "Unclassified" at bounding box center [1033, 165] width 163 height 29
click at [1024, 237] on li "Unclassified" at bounding box center [1037, 225] width 171 height 29
click at [1023, 172] on div "Unclassified" at bounding box center [1033, 165] width 163 height 29
click at [1021, 264] on li "Work" at bounding box center [1037, 254] width 171 height 29
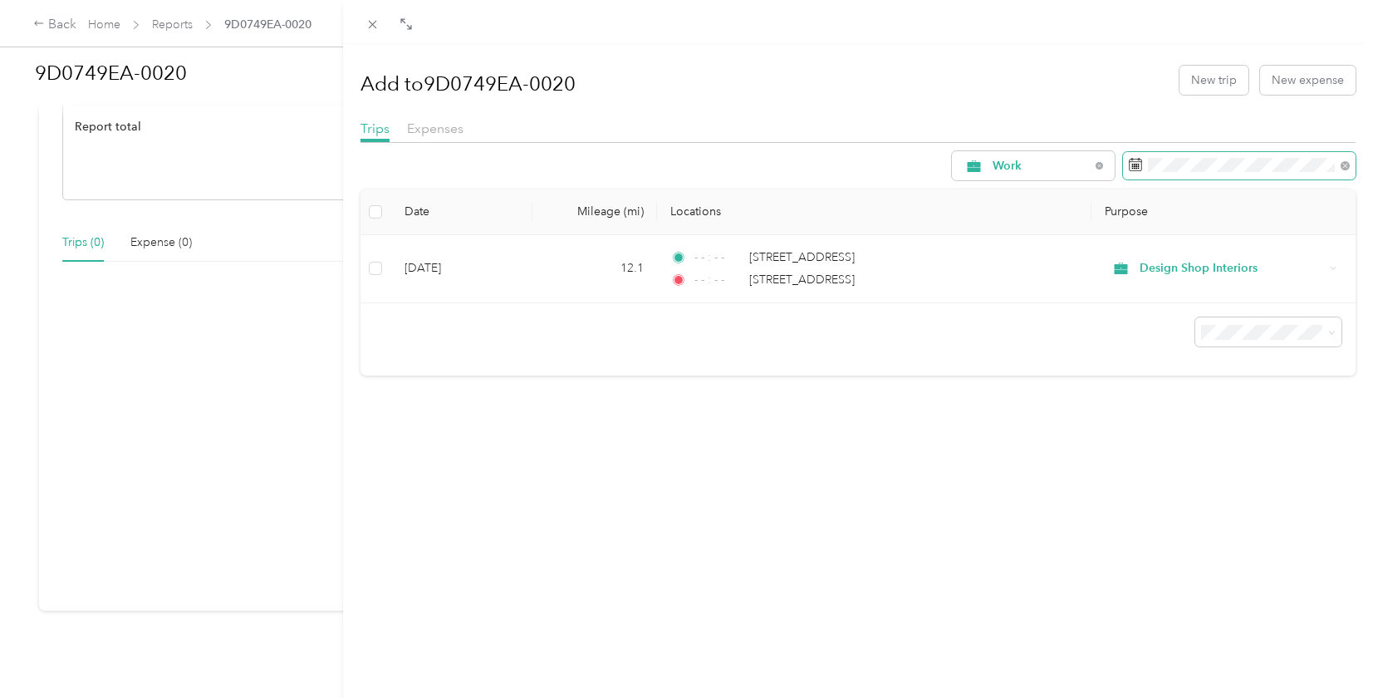
click at [1244, 153] on span at bounding box center [1239, 166] width 233 height 28
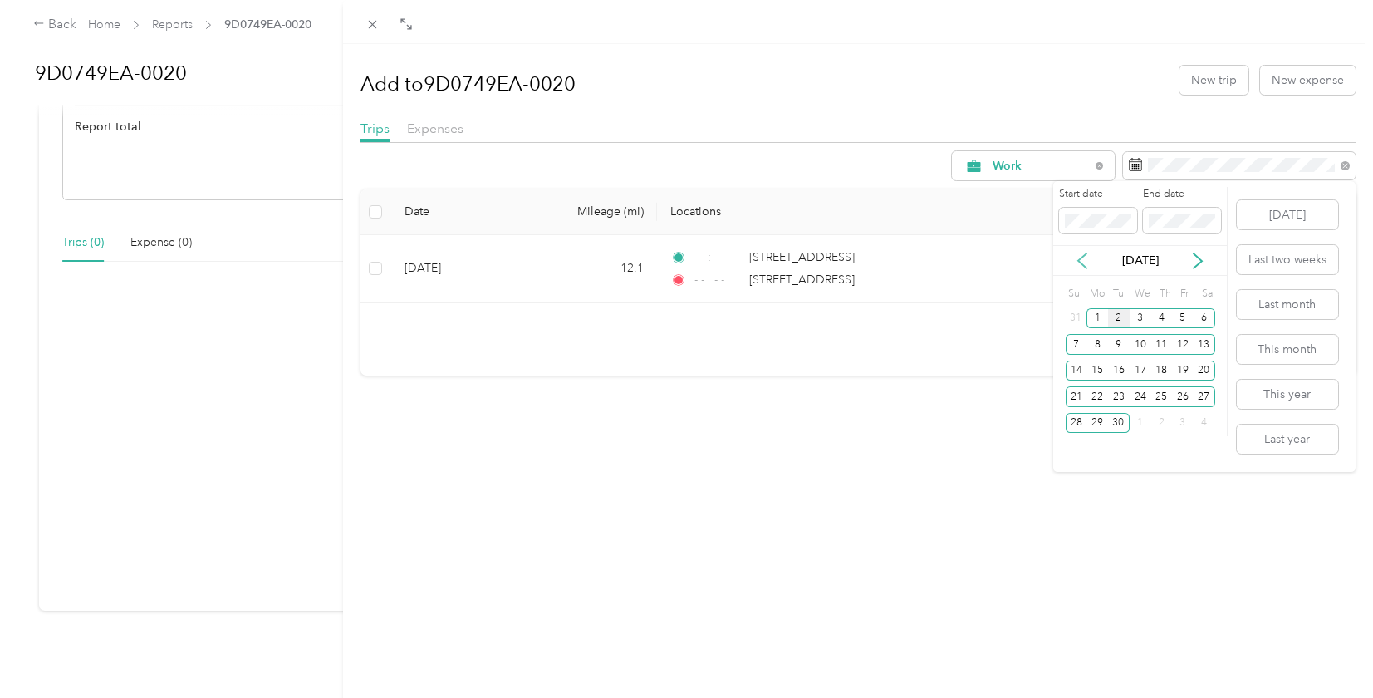
click at [1074, 262] on icon at bounding box center [1082, 261] width 17 height 17
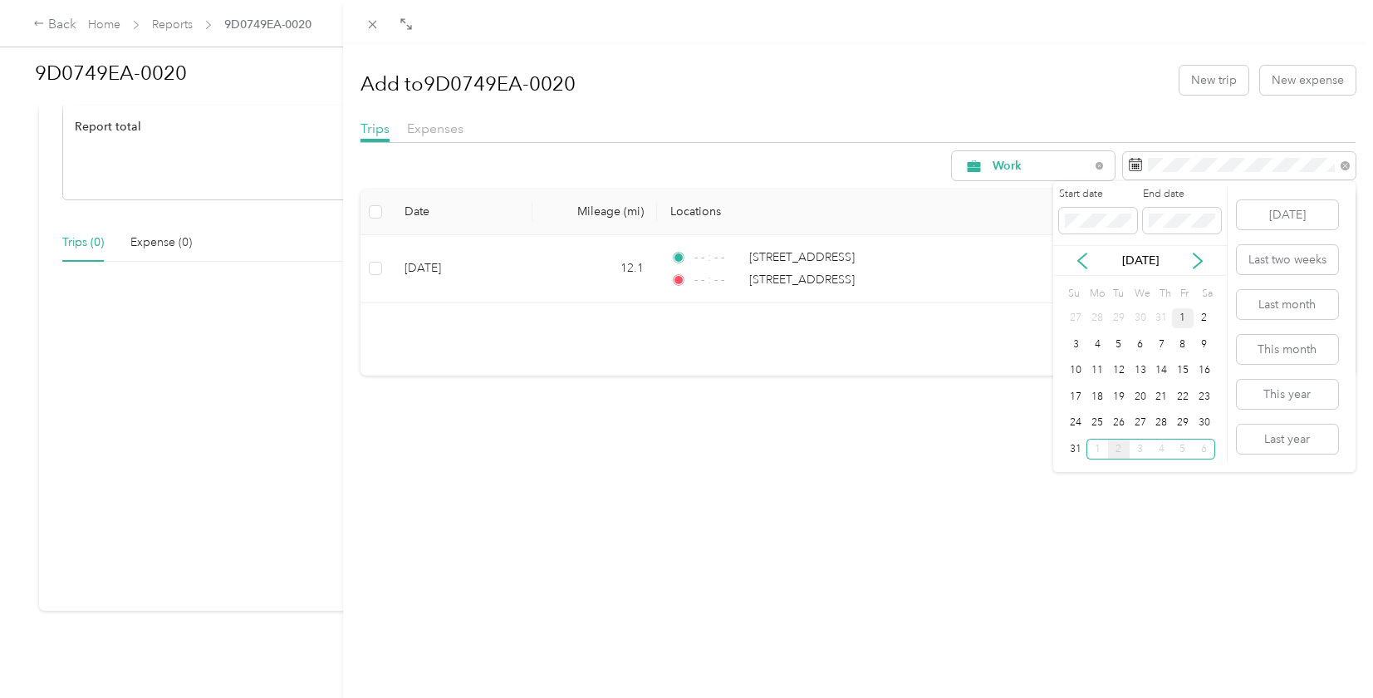
click at [1187, 321] on div "1" at bounding box center [1183, 318] width 22 height 21
click at [1071, 449] on div "31" at bounding box center [1077, 449] width 22 height 21
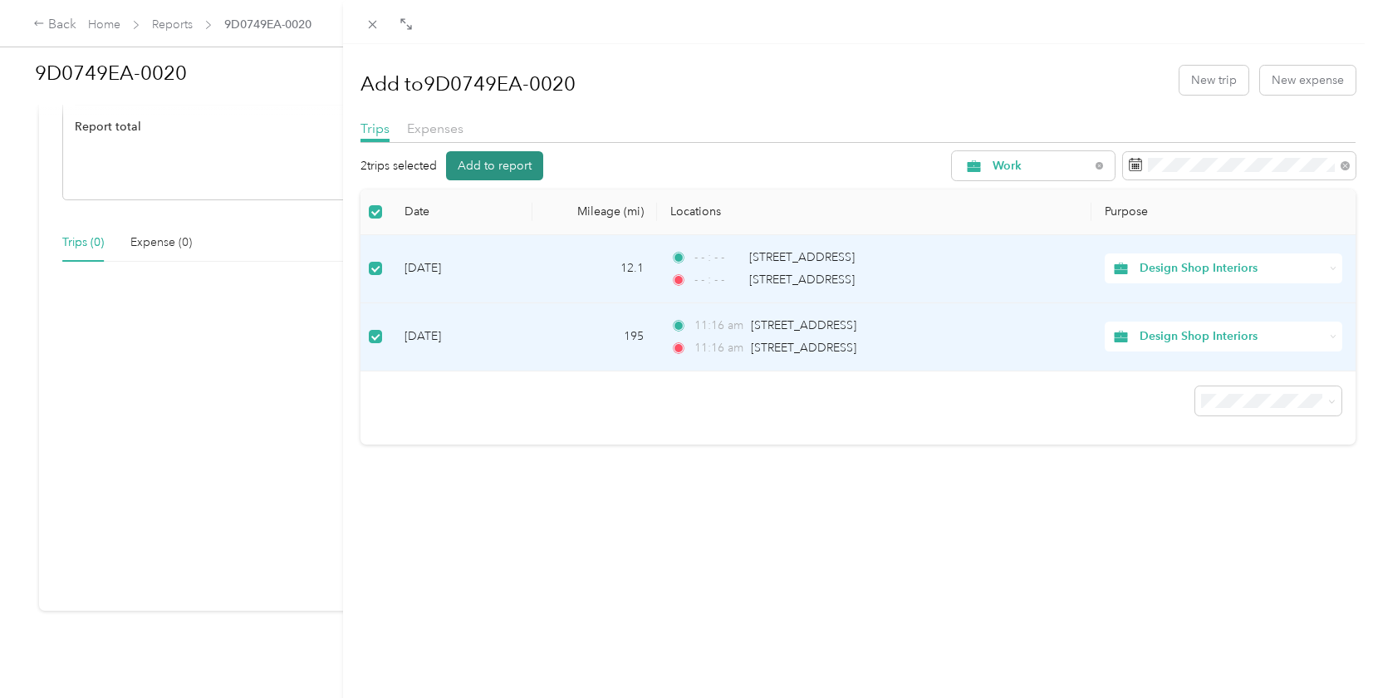
click at [509, 170] on button "Add to report" at bounding box center [494, 165] width 97 height 29
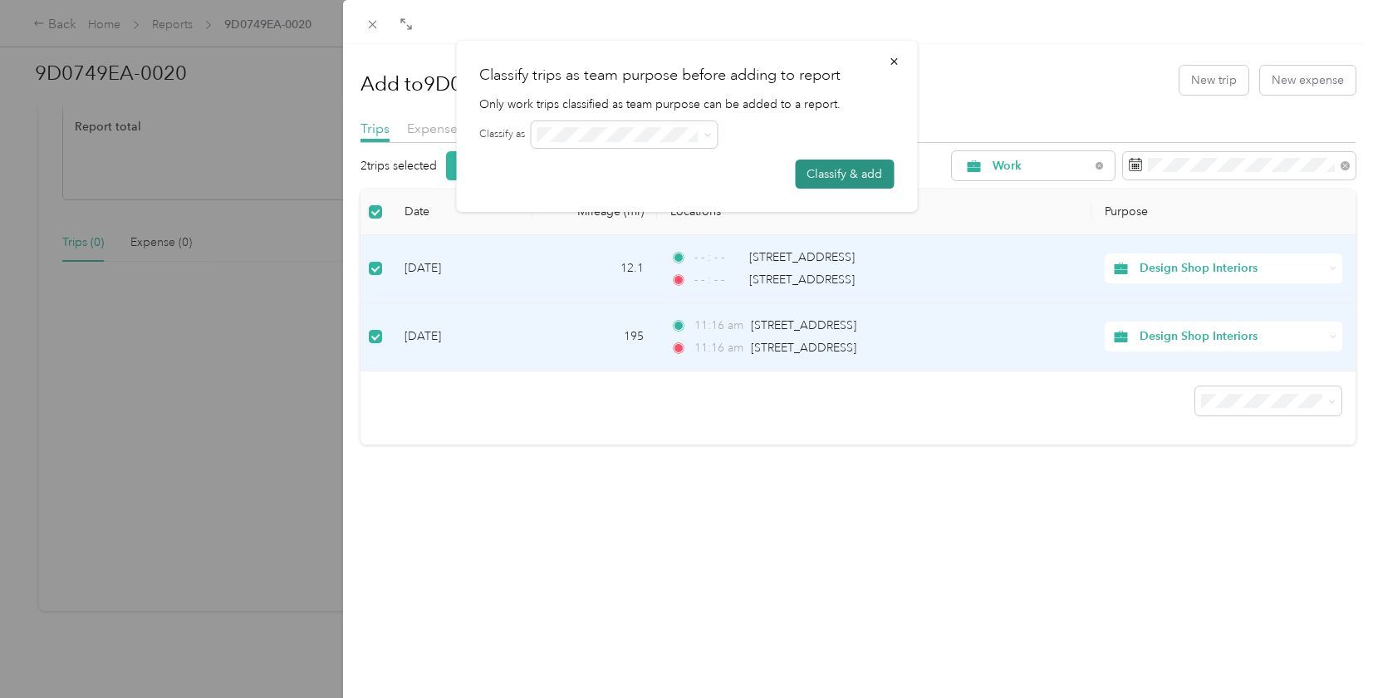
click at [856, 181] on button "Classify & add" at bounding box center [844, 174] width 99 height 29
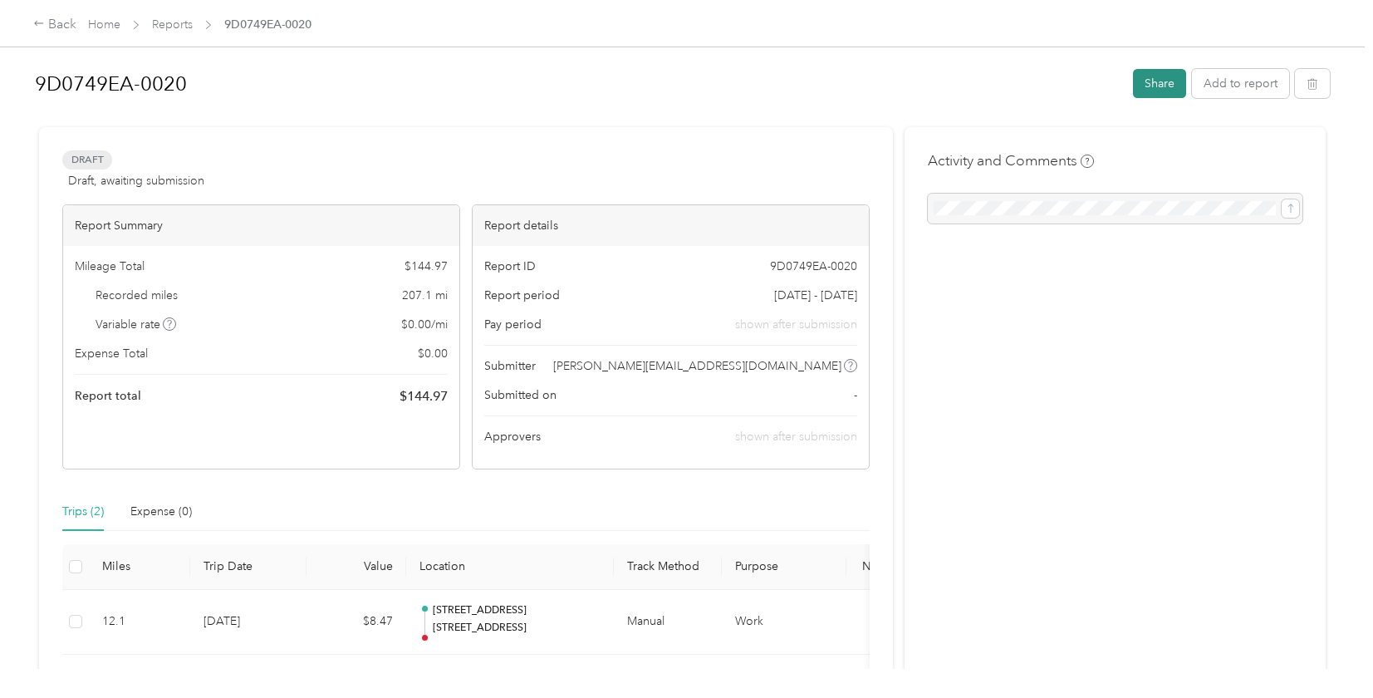
click at [1167, 84] on button "Share" at bounding box center [1159, 83] width 53 height 29
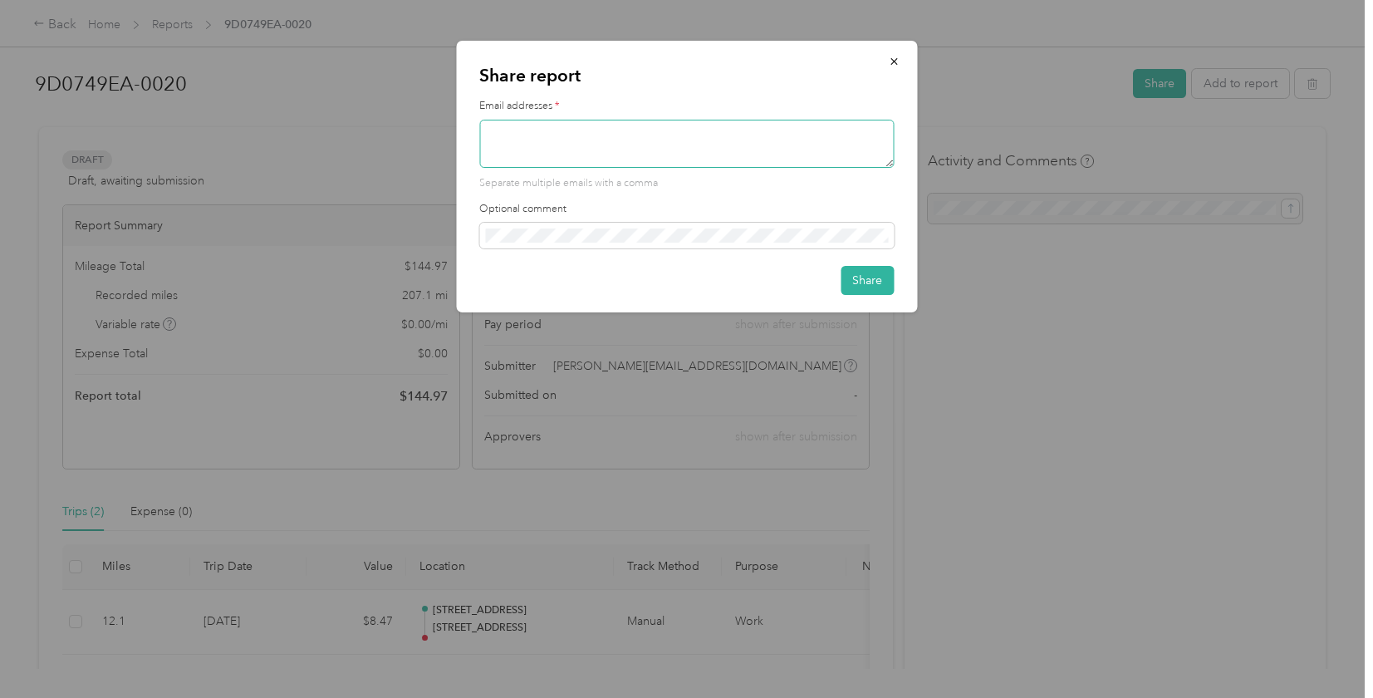
click at [541, 148] on textarea at bounding box center [686, 144] width 415 height 48
type textarea "[PERSON_NAME][EMAIL_ADDRESS][DOMAIN_NAME]"
click at [878, 288] on button "Share" at bounding box center [867, 280] width 53 height 29
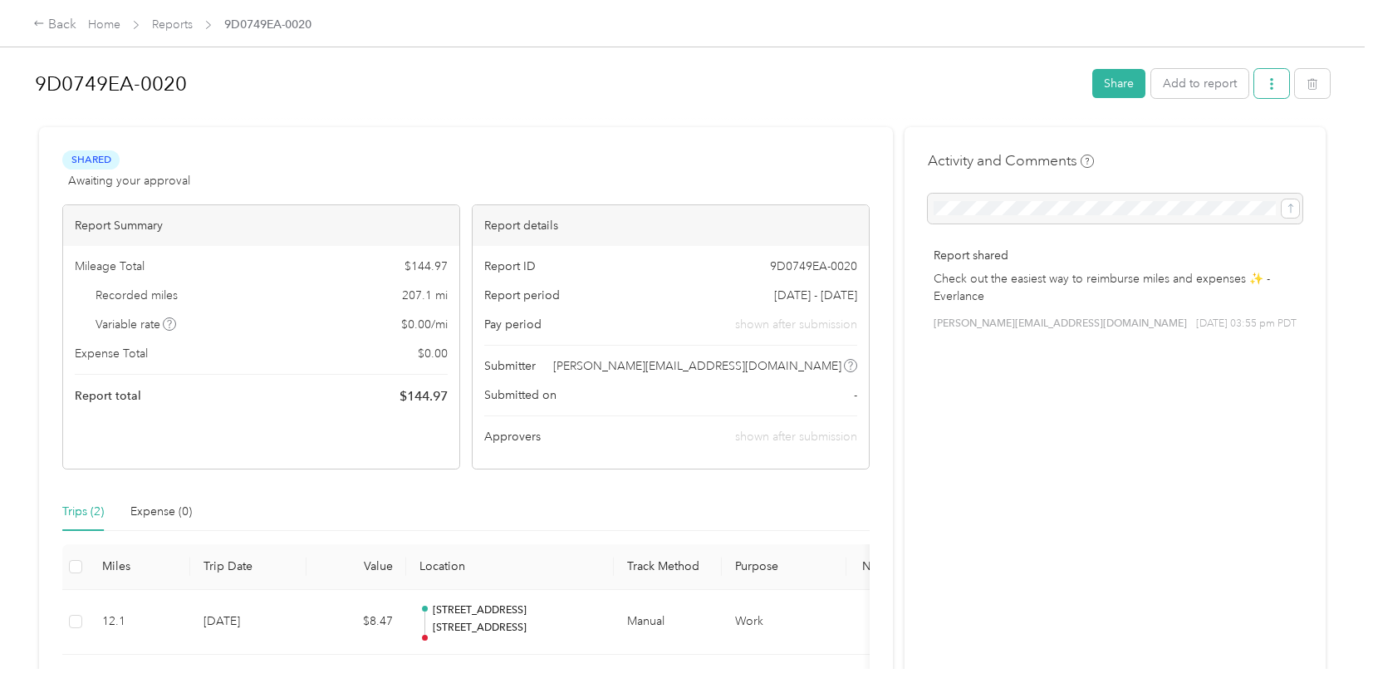
click at [1272, 84] on button "button" at bounding box center [1272, 83] width 35 height 29
click at [1250, 142] on span "Download" at bounding box center [1233, 144] width 55 height 17
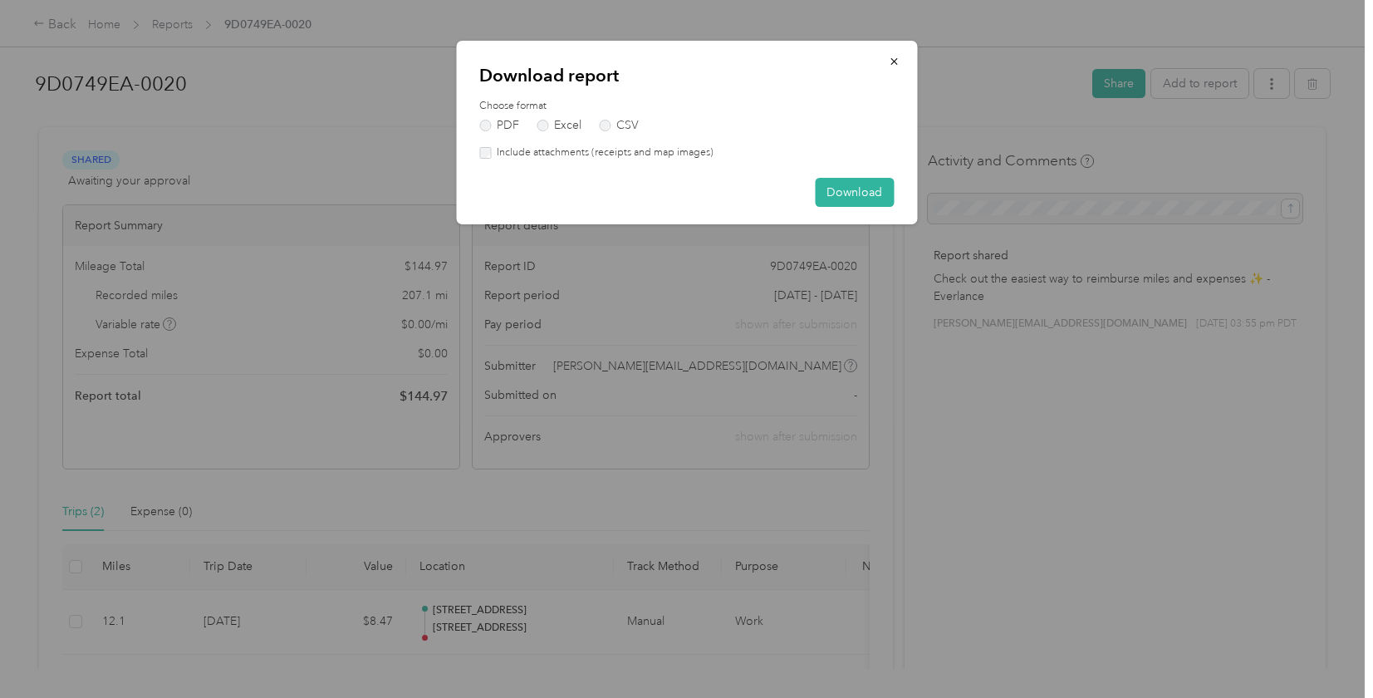
click at [861, 214] on div "Download report Choose format PDF Excel CSV Include attachments (receipts and m…" at bounding box center [686, 133] width 461 height 184
click at [854, 193] on button "Download" at bounding box center [854, 192] width 79 height 29
